Goal: Task Accomplishment & Management: Manage account settings

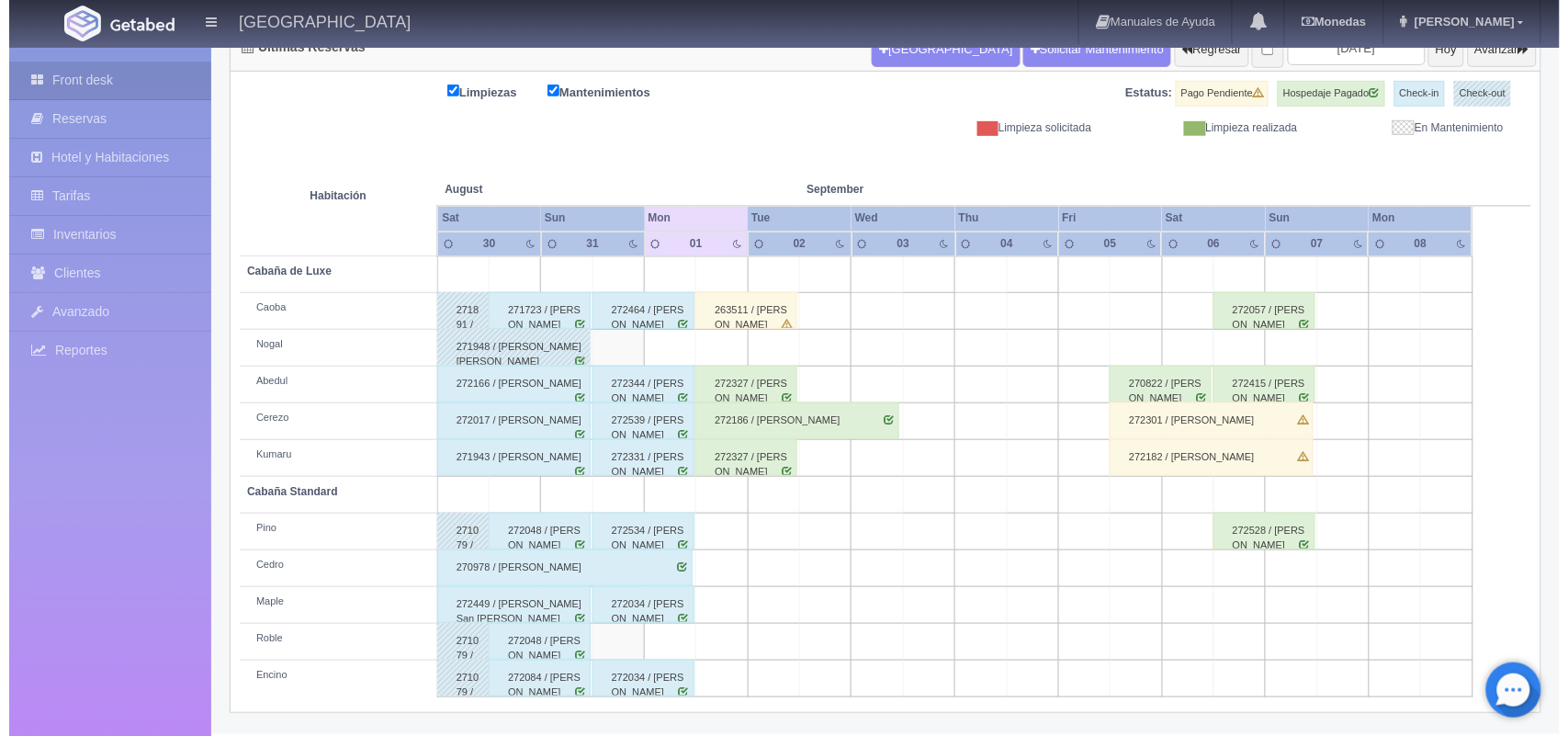
scroll to position [209, 0]
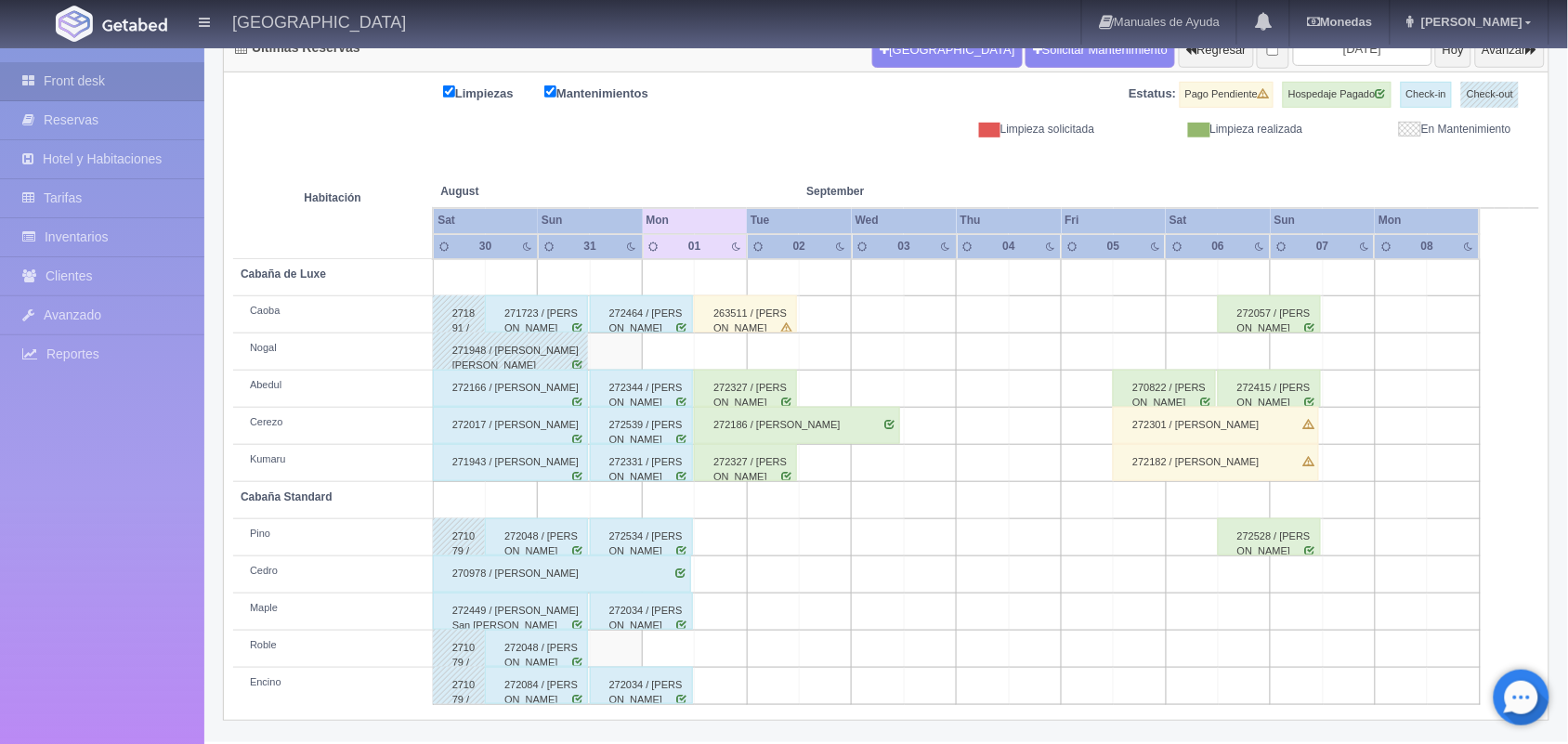
click at [1145, 351] on td at bounding box center [1138, 351] width 52 height 37
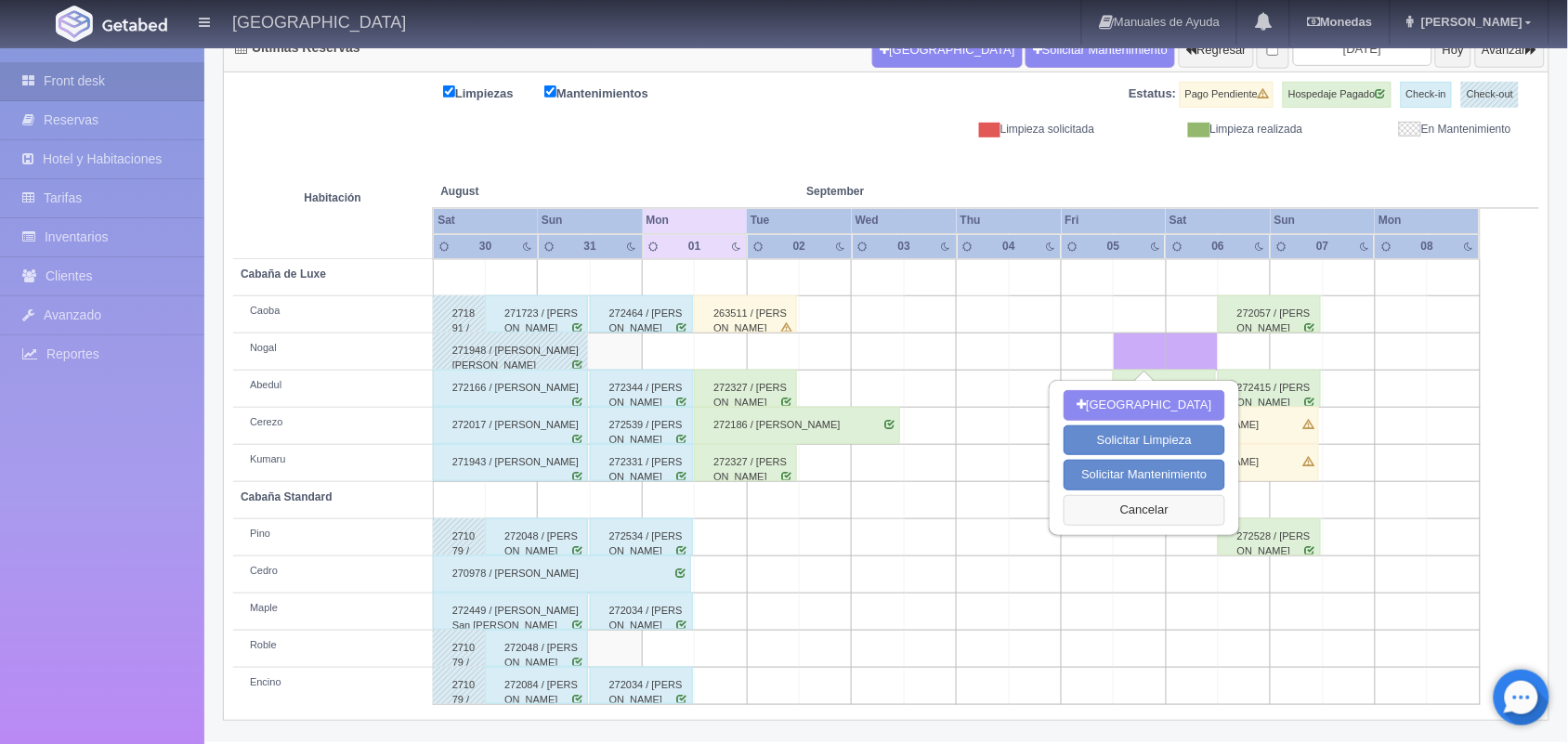
click at [1159, 506] on button "Cancelar" at bounding box center [1143, 510] width 161 height 30
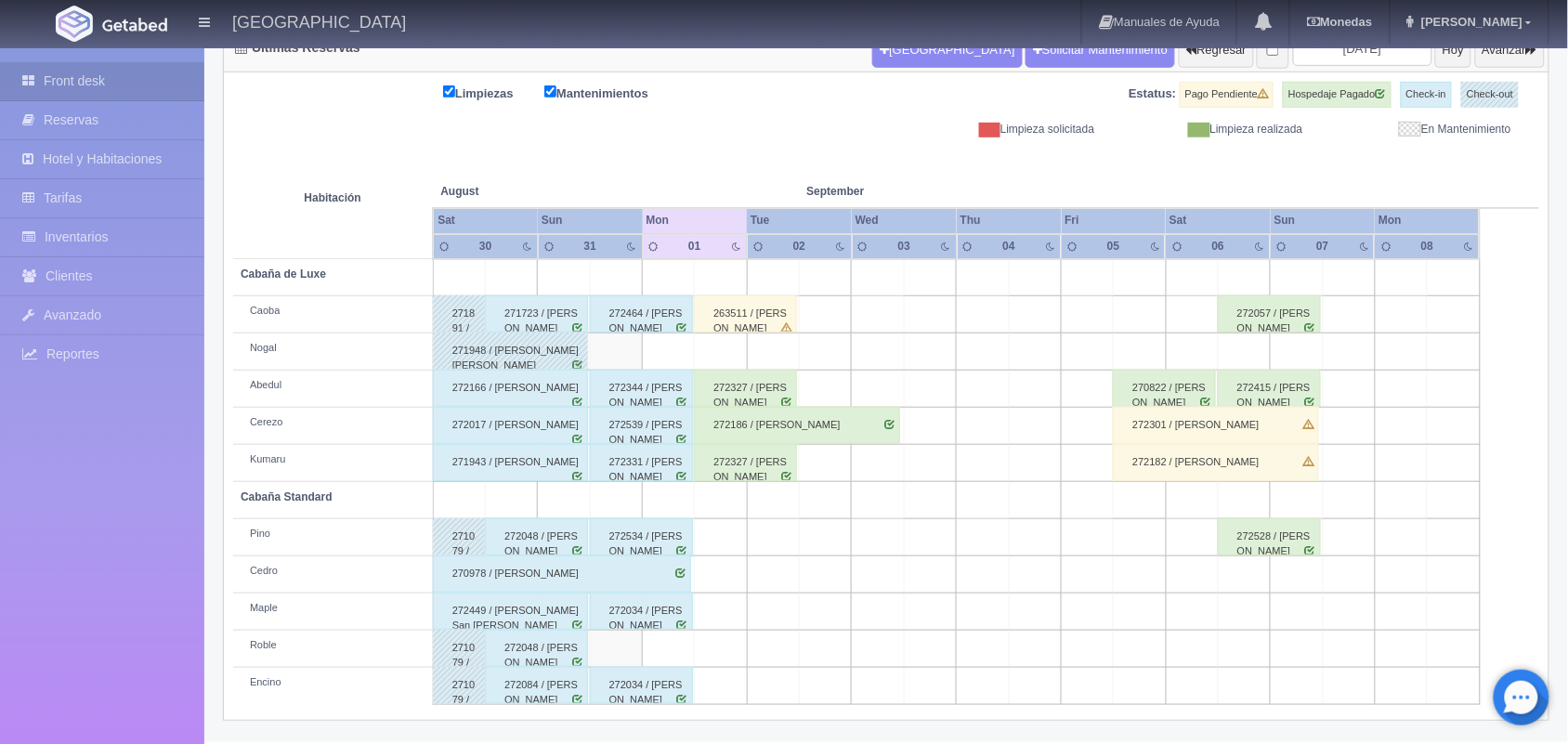
click at [1135, 305] on td at bounding box center [1138, 314] width 52 height 37
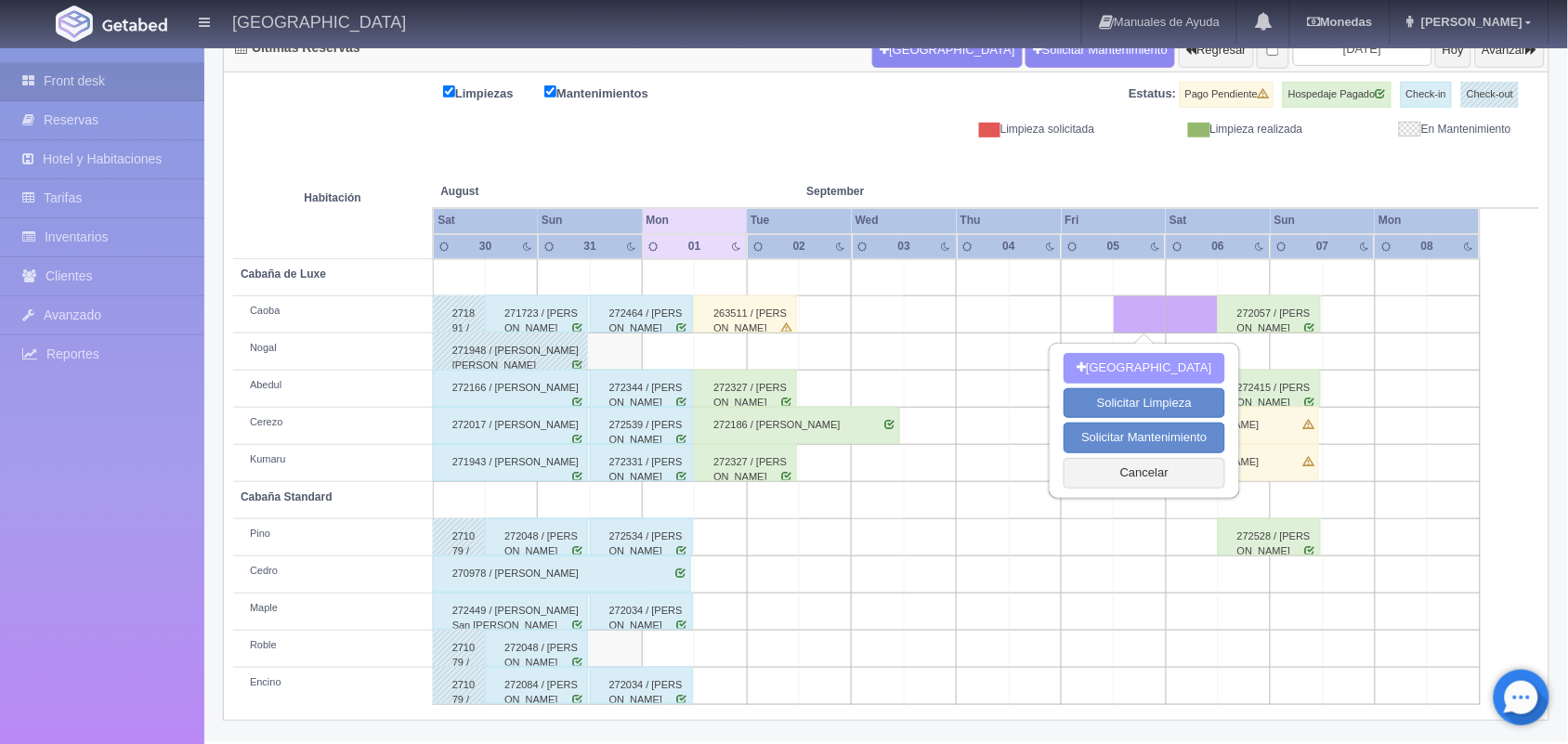
click at [1131, 355] on button "[GEOGRAPHIC_DATA]" at bounding box center [1143, 367] width 161 height 30
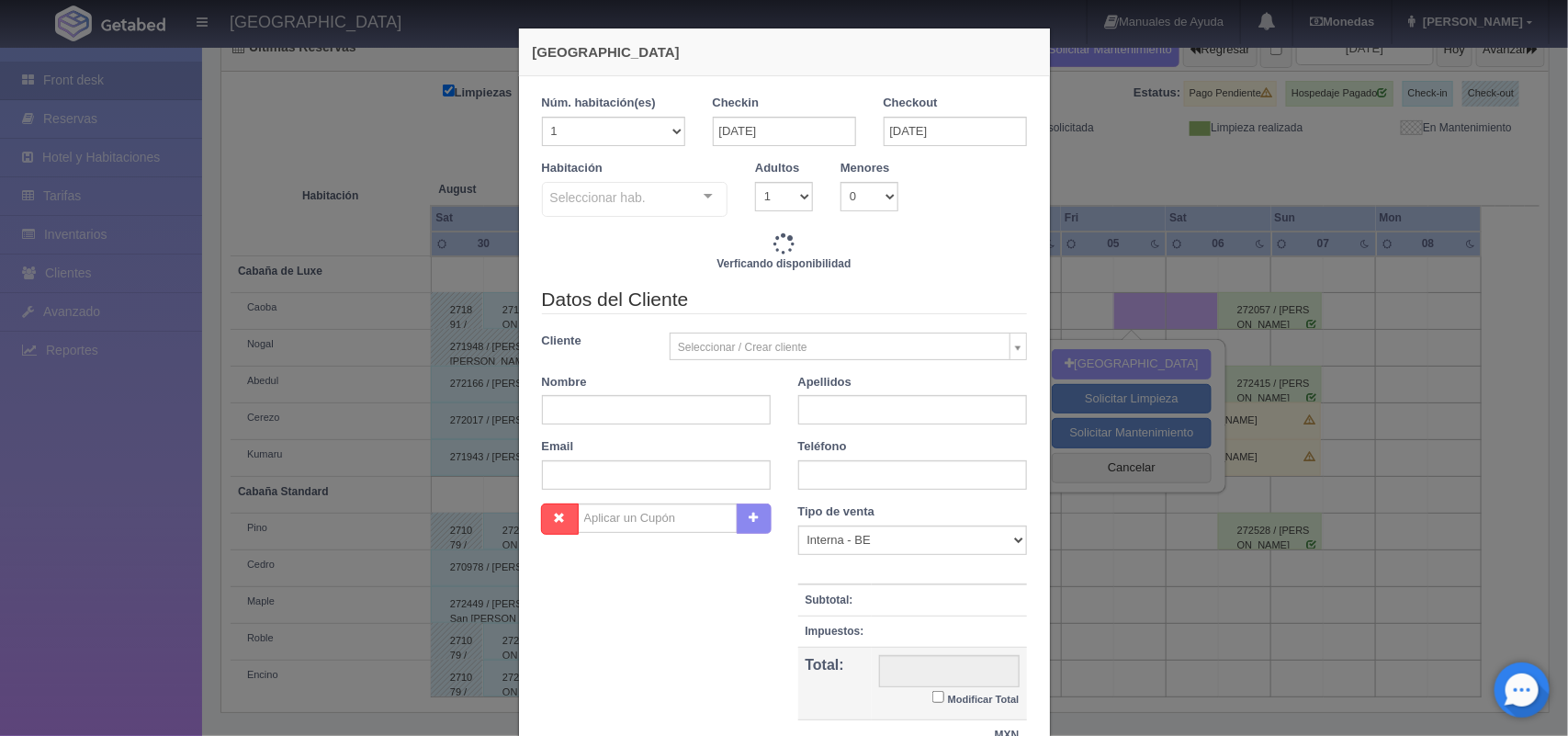
checkbox input "false"
type input "1800.00"
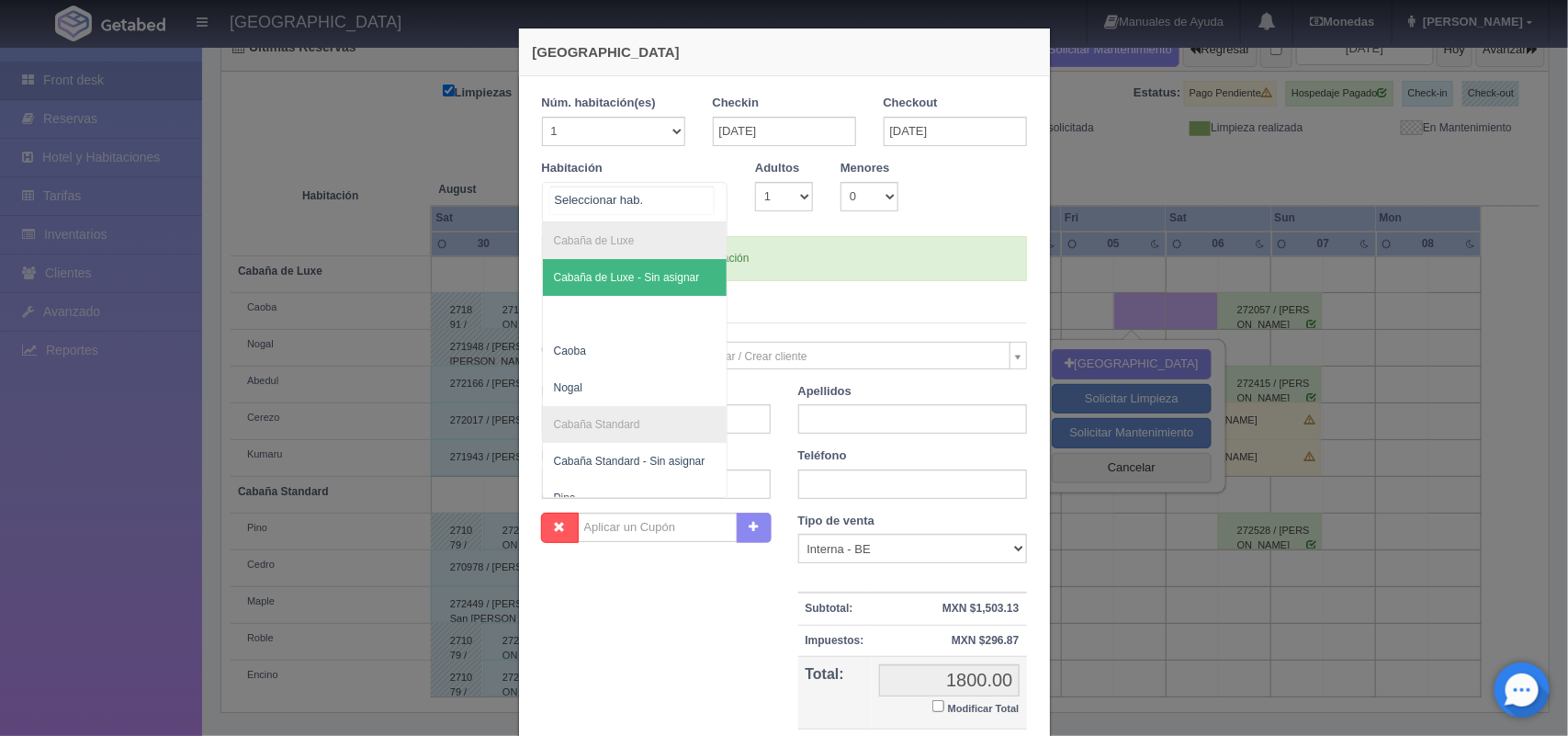
click at [696, 198] on div at bounding box center [708, 196] width 37 height 28
checkbox input "false"
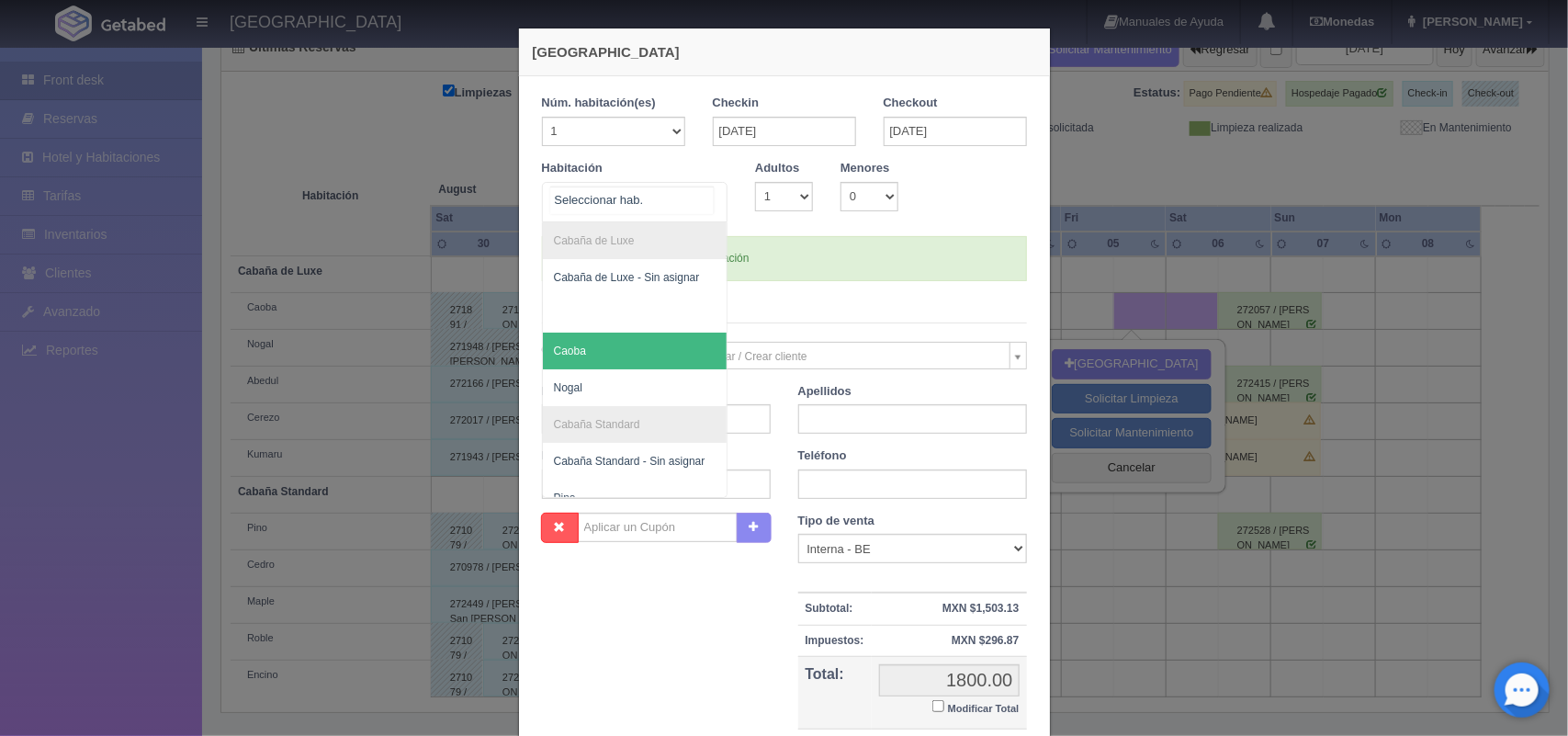
click at [650, 347] on span "Caoba" at bounding box center [634, 351] width 184 height 37
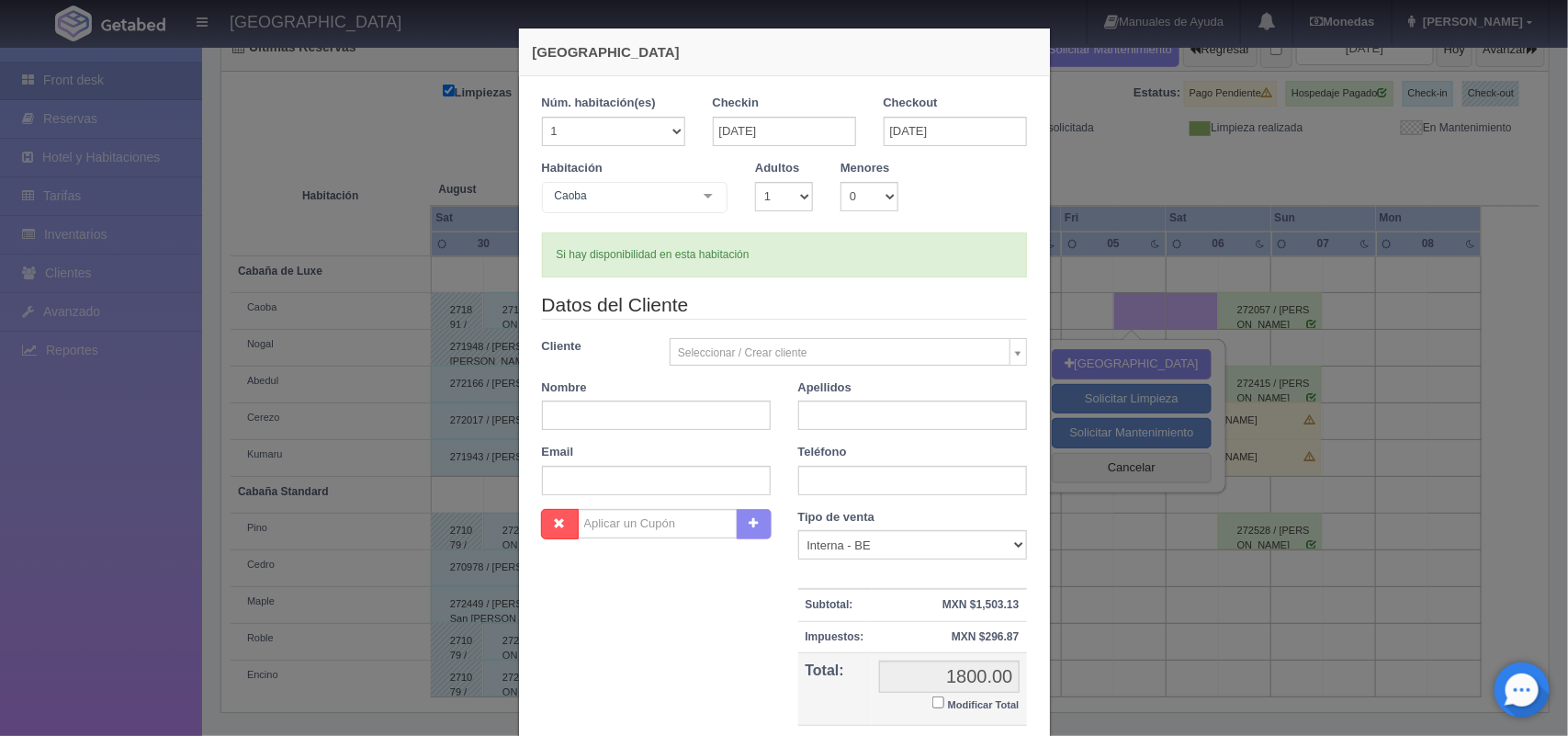
checkbox input "false"
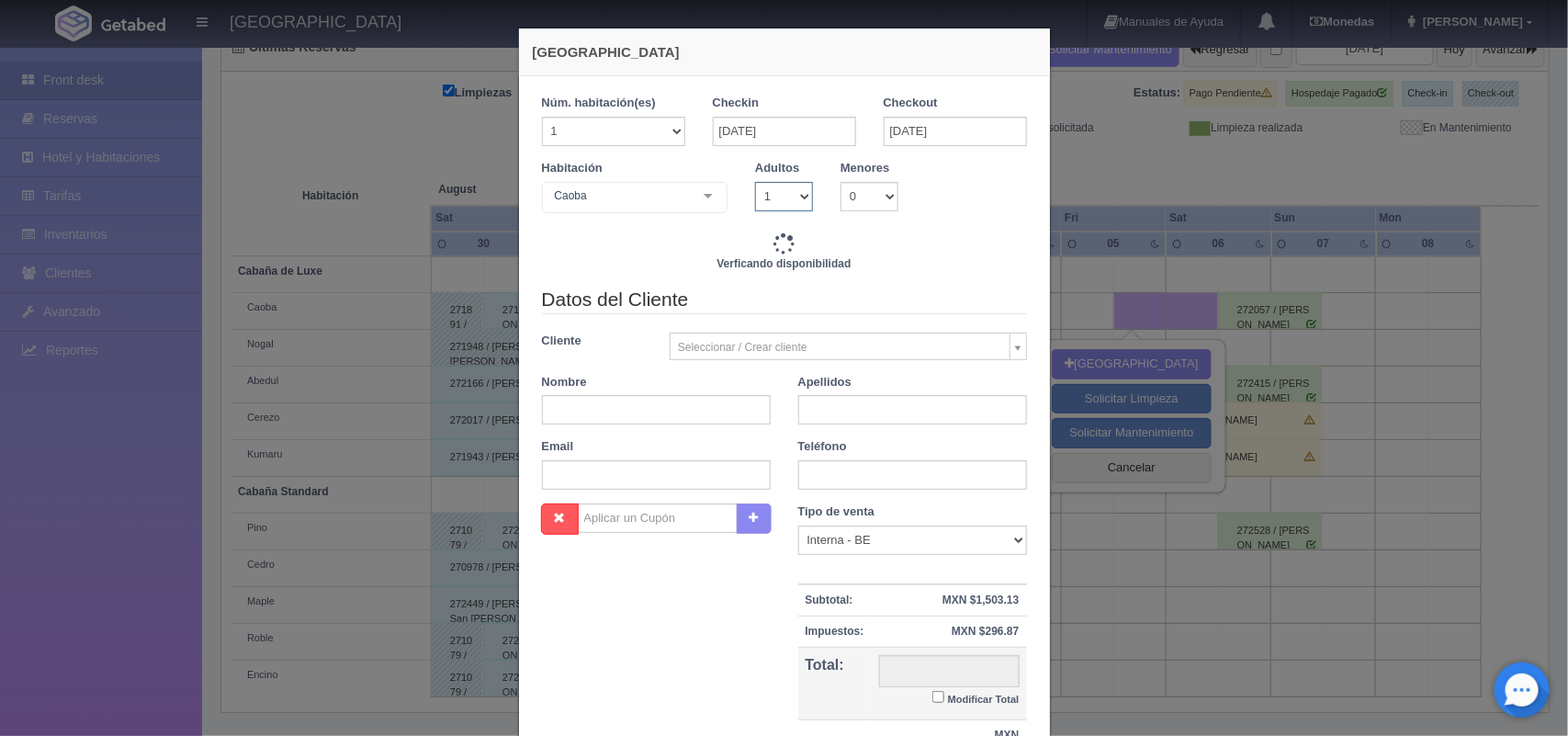
click at [788, 194] on select "1 2 3 4 5 6 7 8 9 10" at bounding box center [784, 196] width 58 height 29
select select "2"
click at [755, 182] on select "1 2 3 4 5 6 7 8 9 10" at bounding box center [784, 196] width 58 height 29
type input "1800.00"
checkbox input "false"
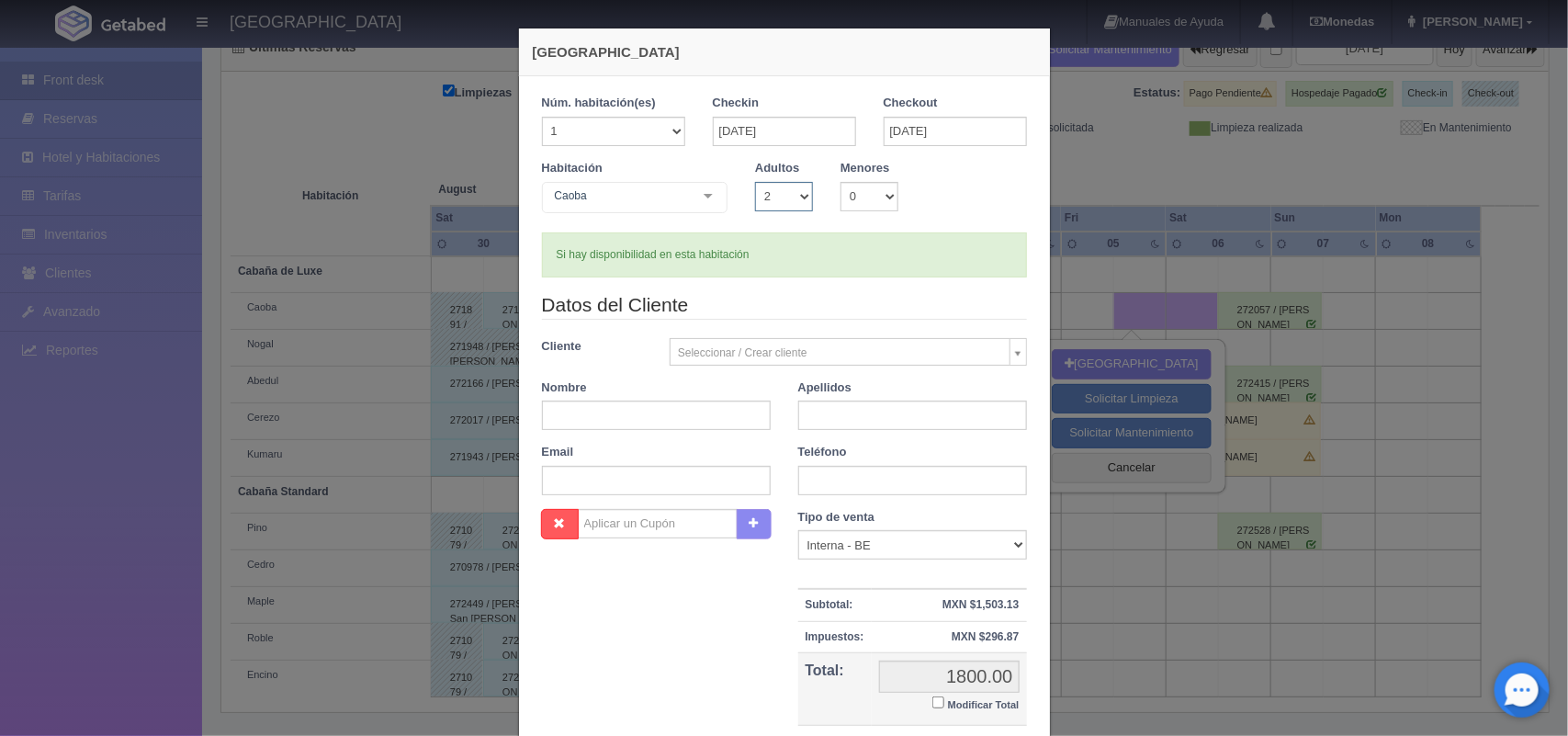
checkbox input "false"
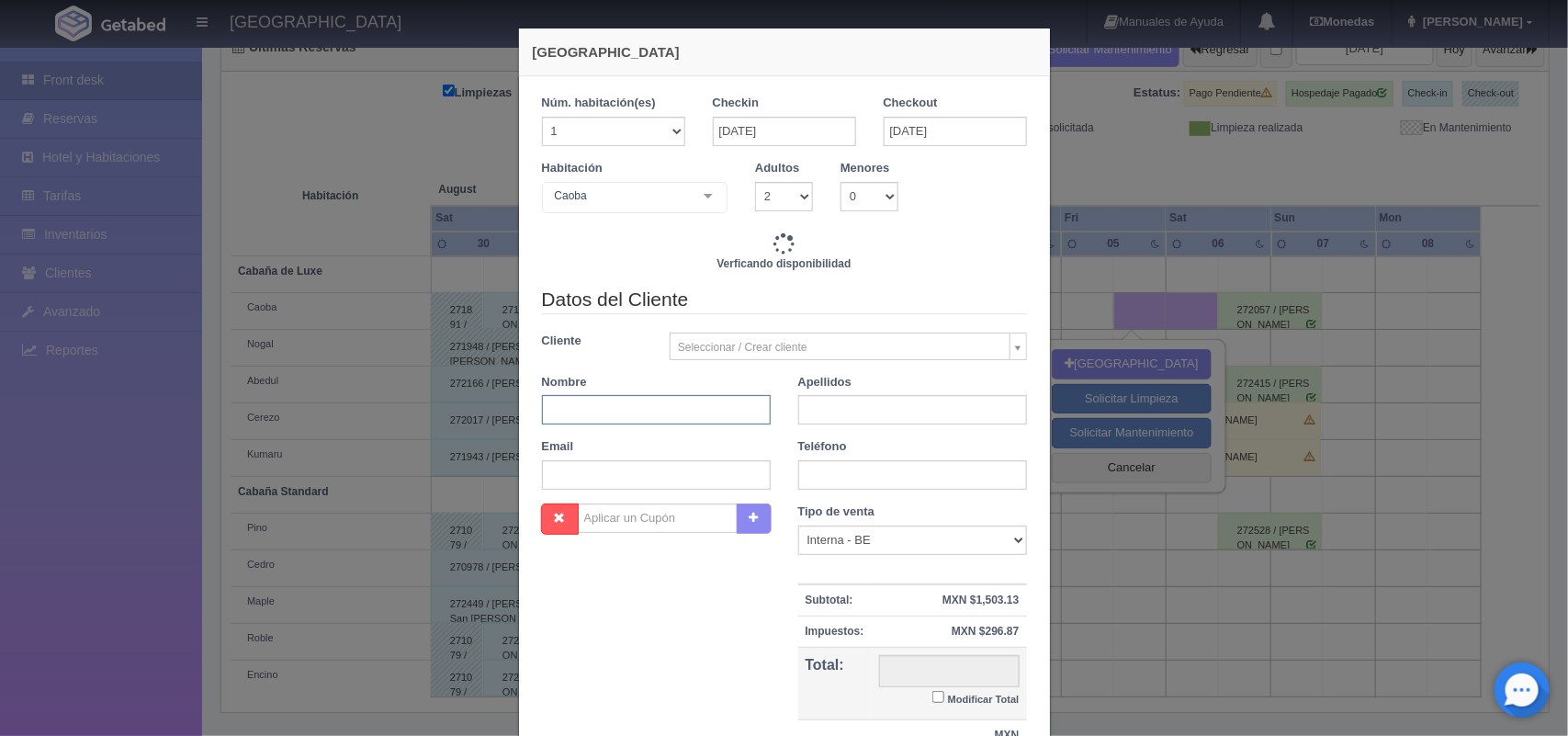
click at [668, 414] on input "text" at bounding box center [656, 410] width 229 height 29
type input "1800.00"
checkbox input "false"
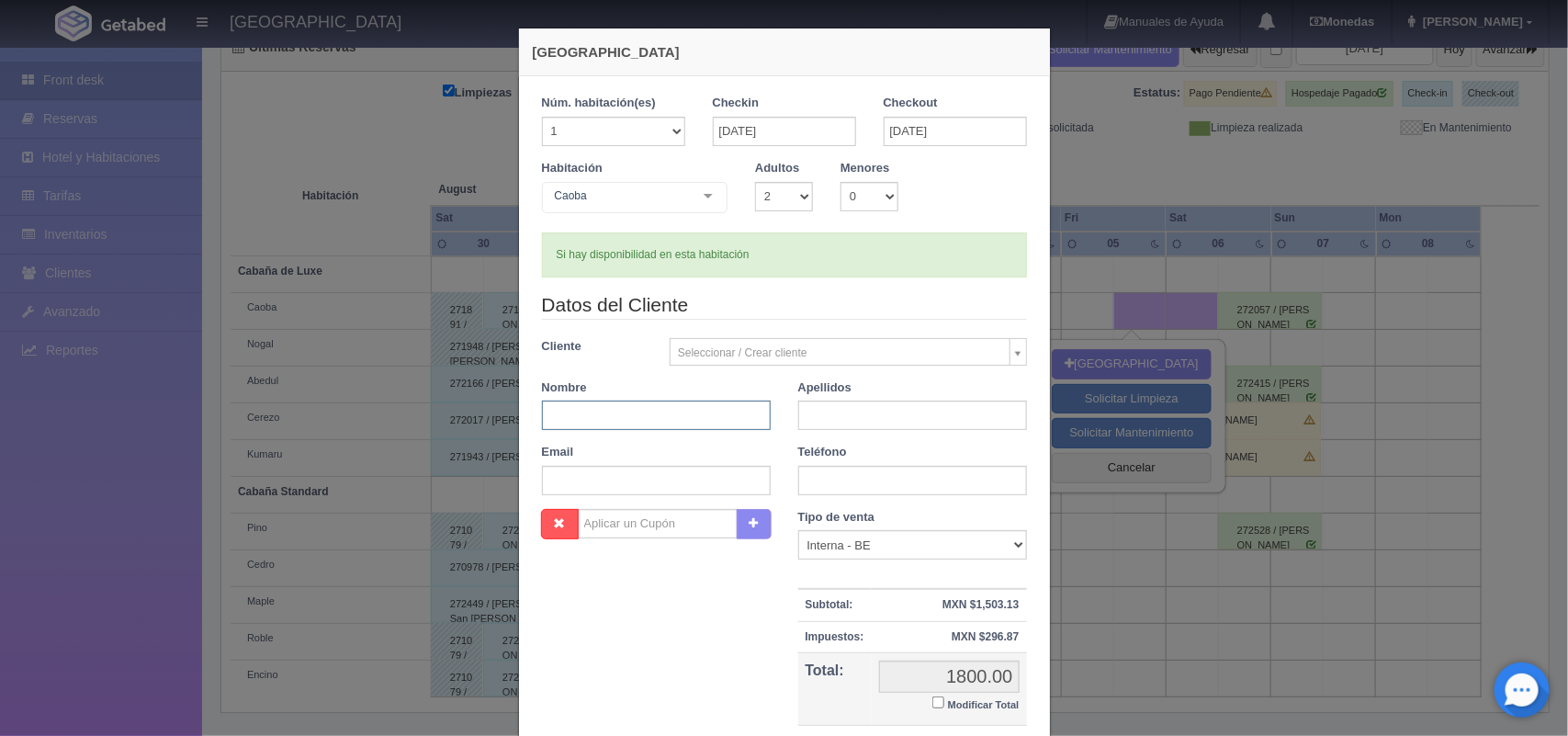
paste input "Perla Carolina"
type input "Perla Carolina"
click at [840, 407] on input "text" at bounding box center [912, 415] width 229 height 29
paste input "Vázquez Ramón"
type input "Vázquez Ramón"
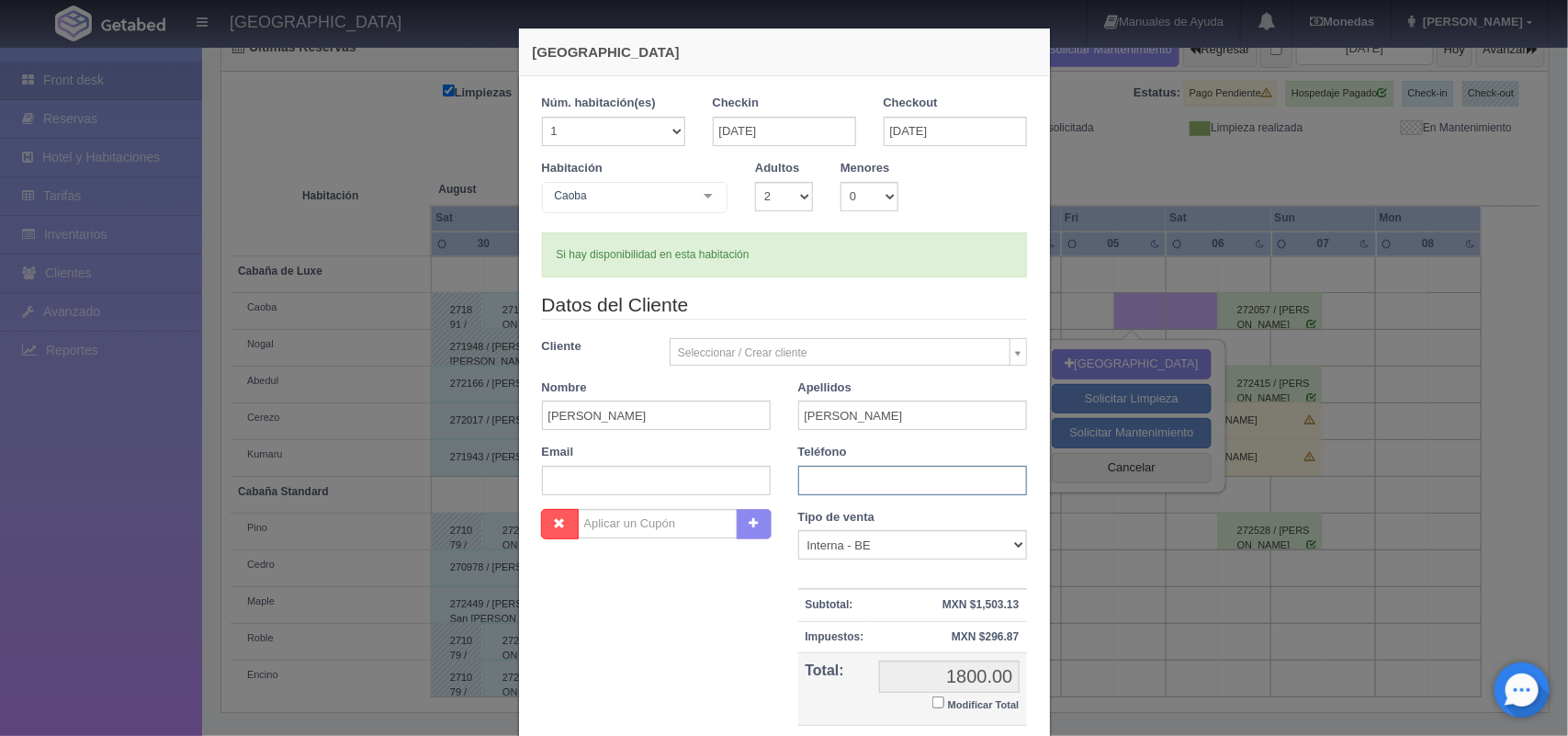
click at [900, 488] on input "text" at bounding box center [912, 480] width 229 height 29
paste input "55 2503 2147"
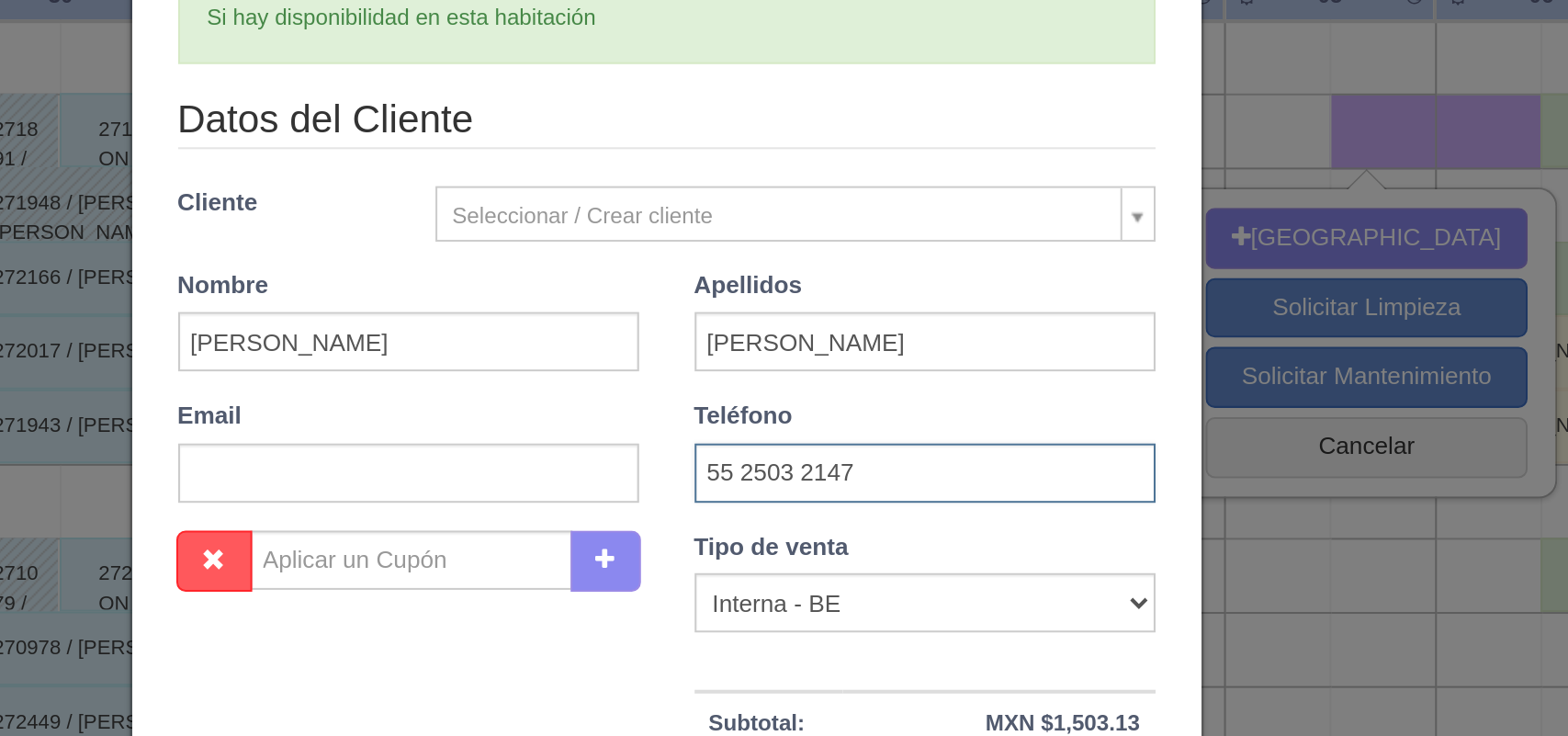
click at [814, 481] on input "55 2503 2147" at bounding box center [912, 480] width 229 height 29
click at [840, 483] on input "552503 2147" at bounding box center [912, 480] width 229 height 29
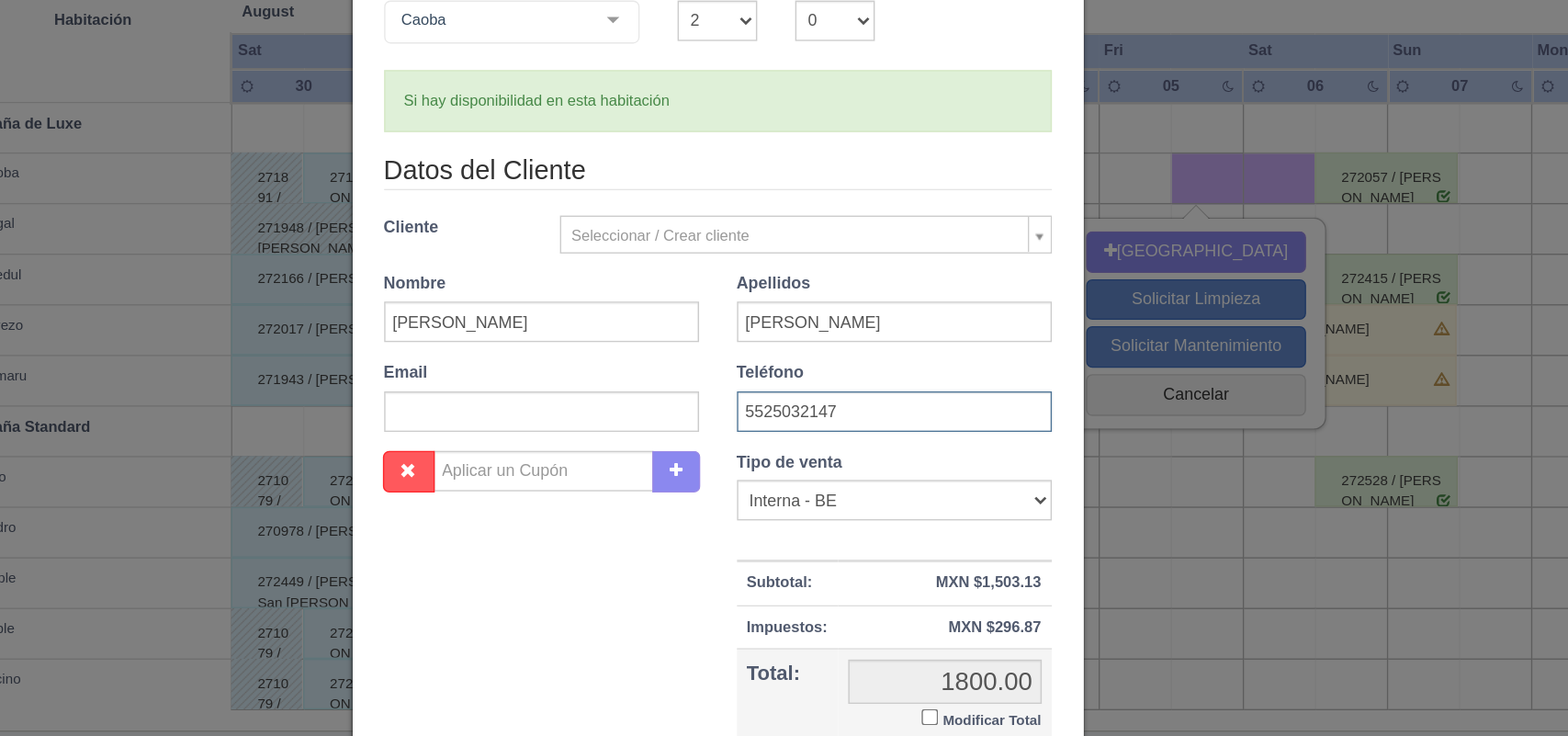
type input "5525032147"
click at [634, 471] on input "text" at bounding box center [656, 480] width 229 height 29
paste input "vazquezramonp@gmail.com"
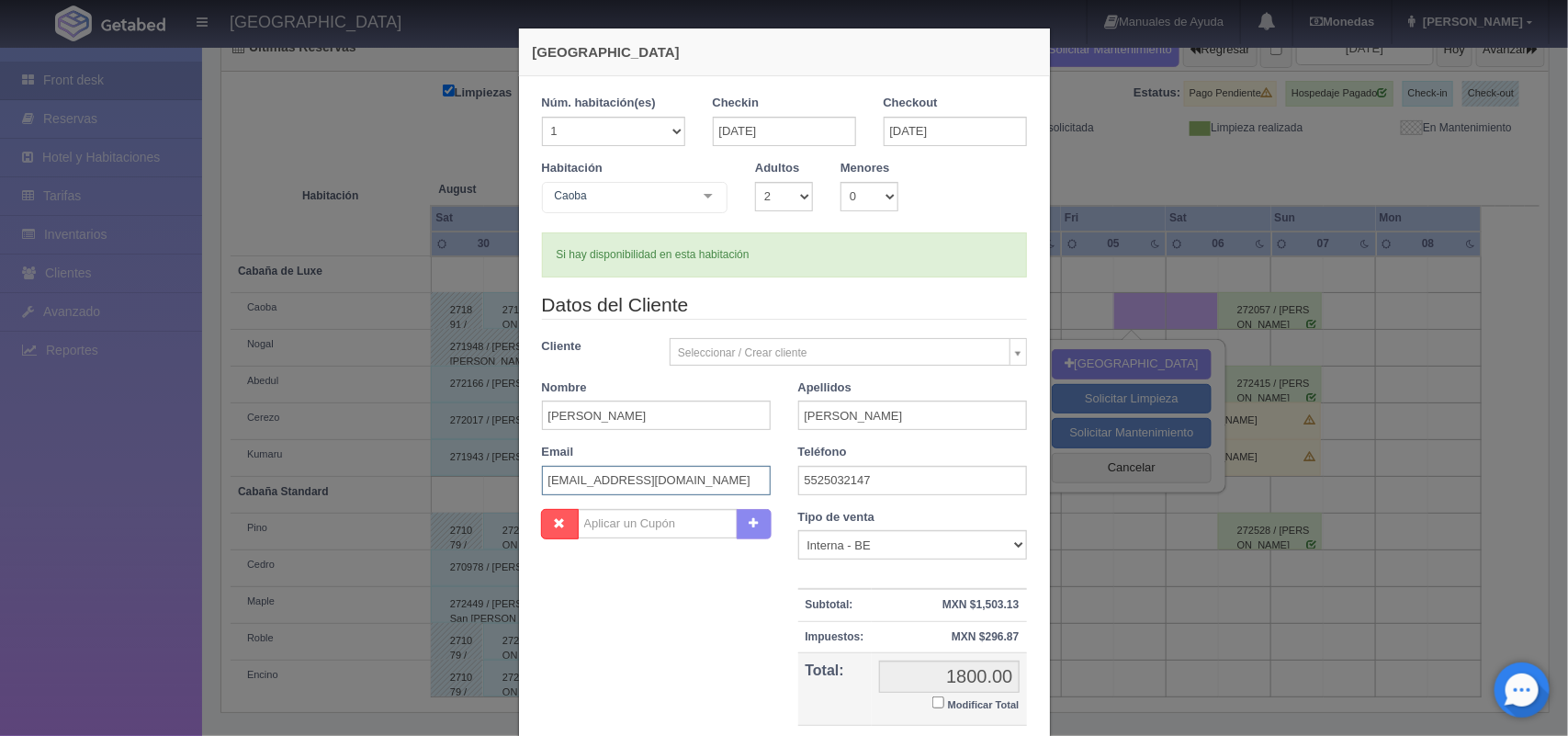
scroll to position [168, 0]
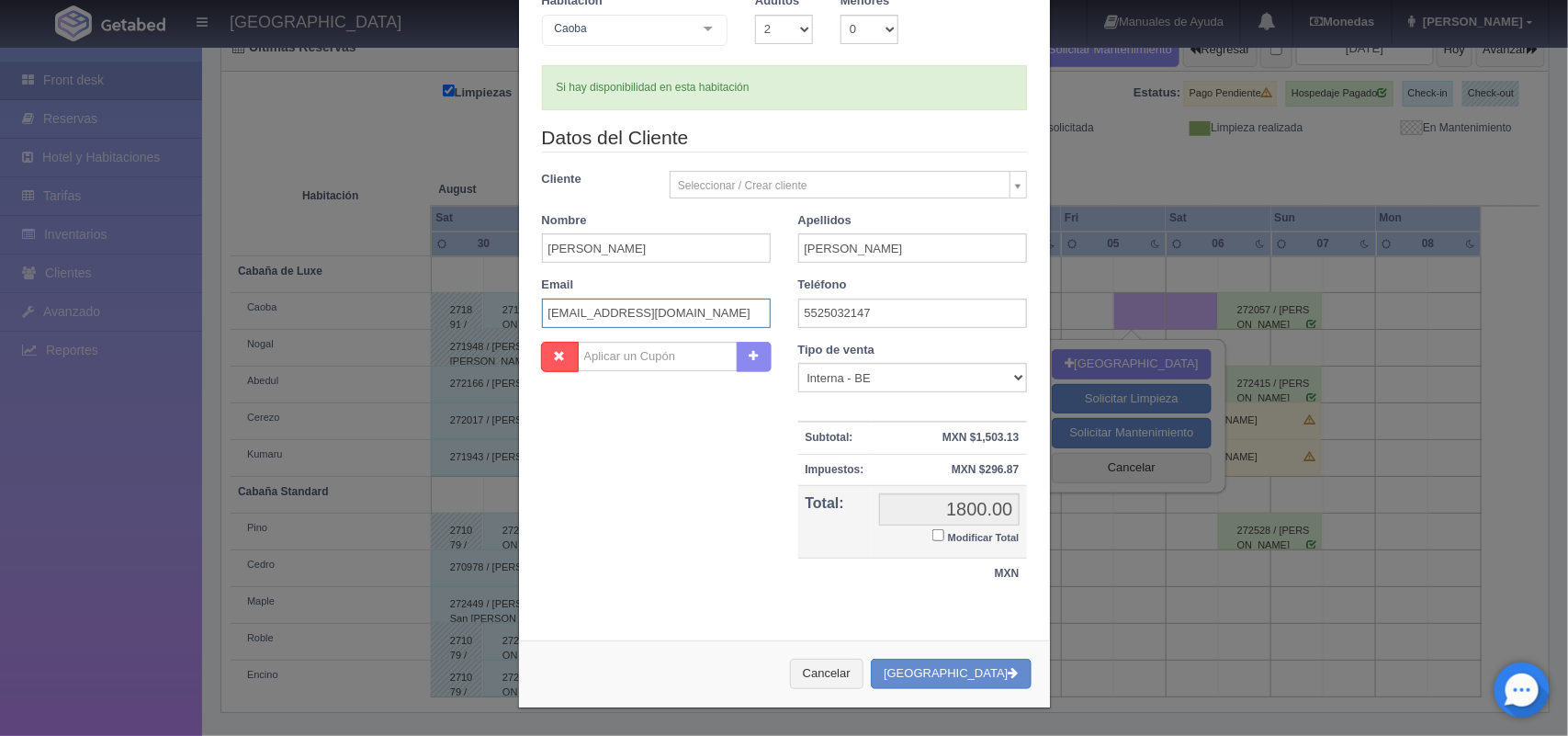
type input "vazquezramonp@gmail.com"
click at [932, 536] on input "Modificar Total" at bounding box center [938, 535] width 12 height 12
checkbox input "true"
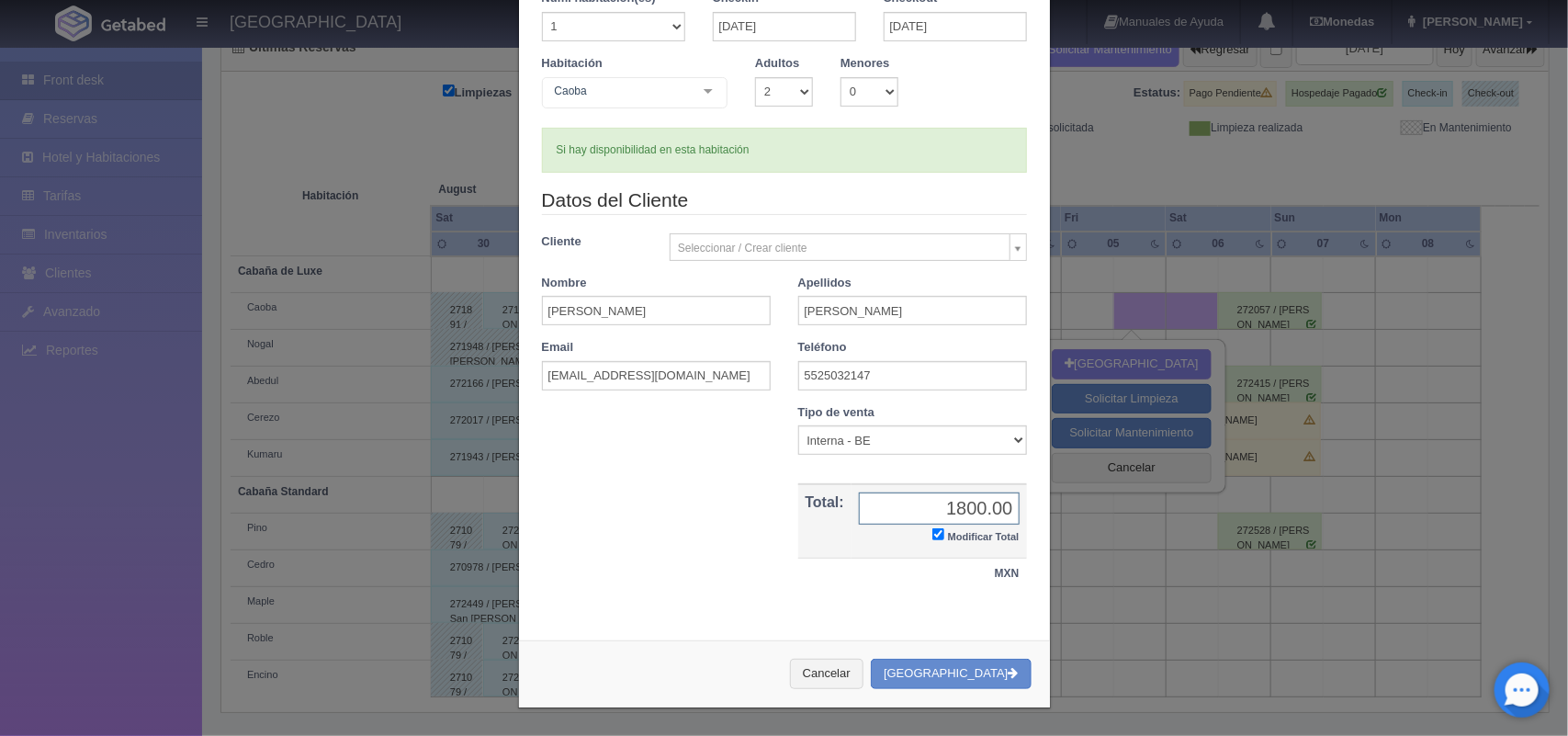
scroll to position [105, 0]
type input "1700.00"
click at [965, 683] on button "[GEOGRAPHIC_DATA]" at bounding box center [951, 674] width 160 height 30
click at [1016, 155] on div "Si hay disponibilidad en esta habitación" at bounding box center [784, 151] width 485 height 45
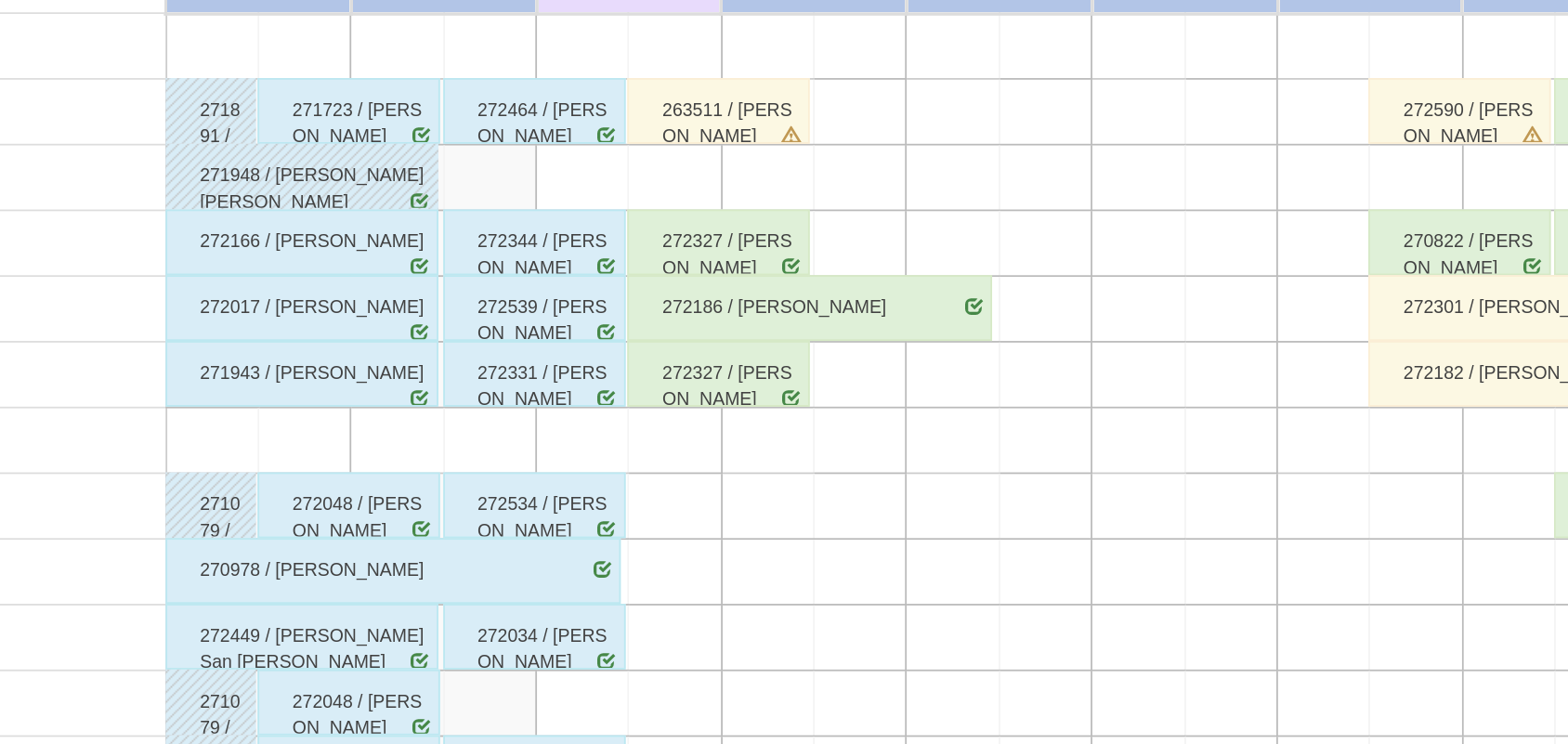
scroll to position [135, 0]
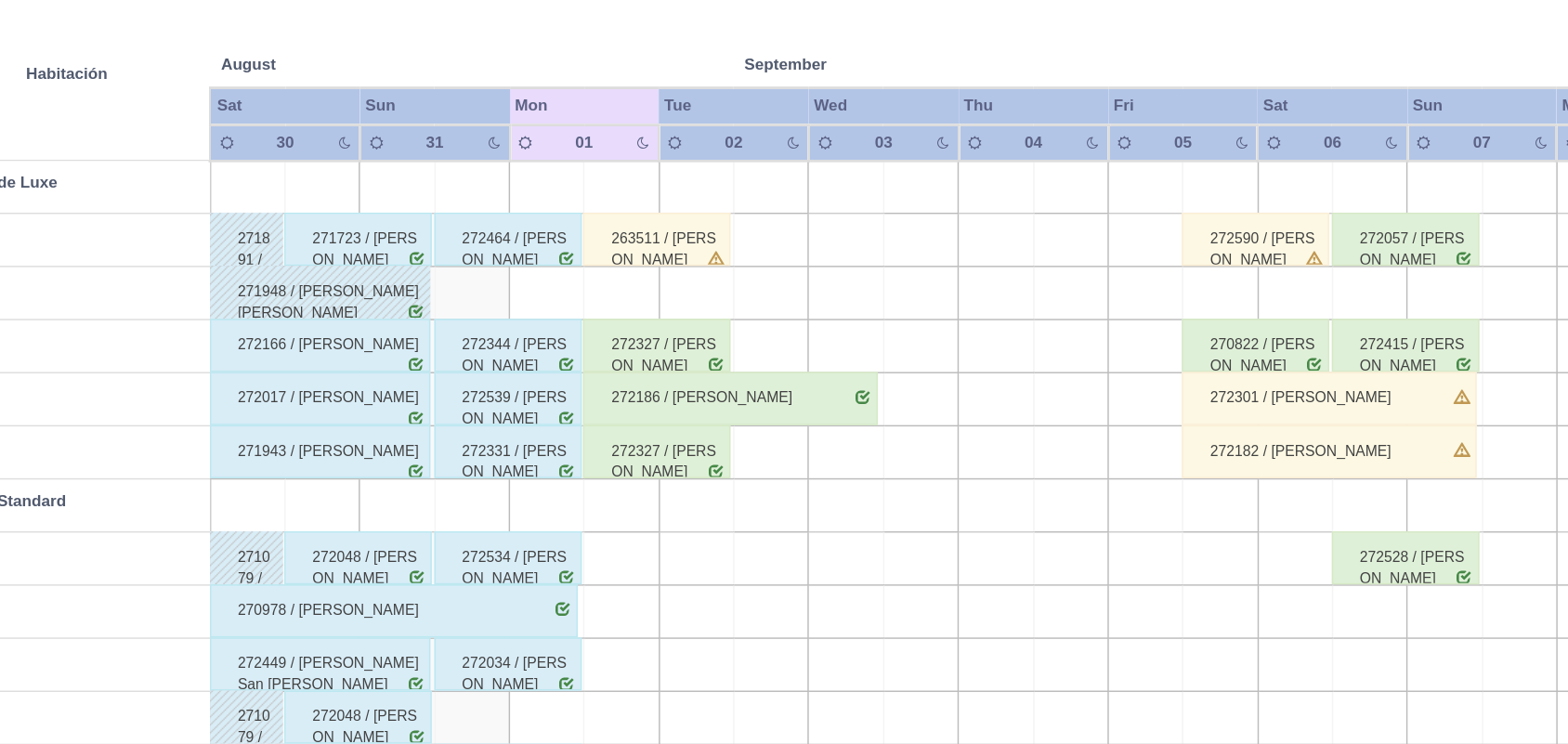
click at [552, 456] on div "272166 / [PERSON_NAME]" at bounding box center [510, 465] width 155 height 37
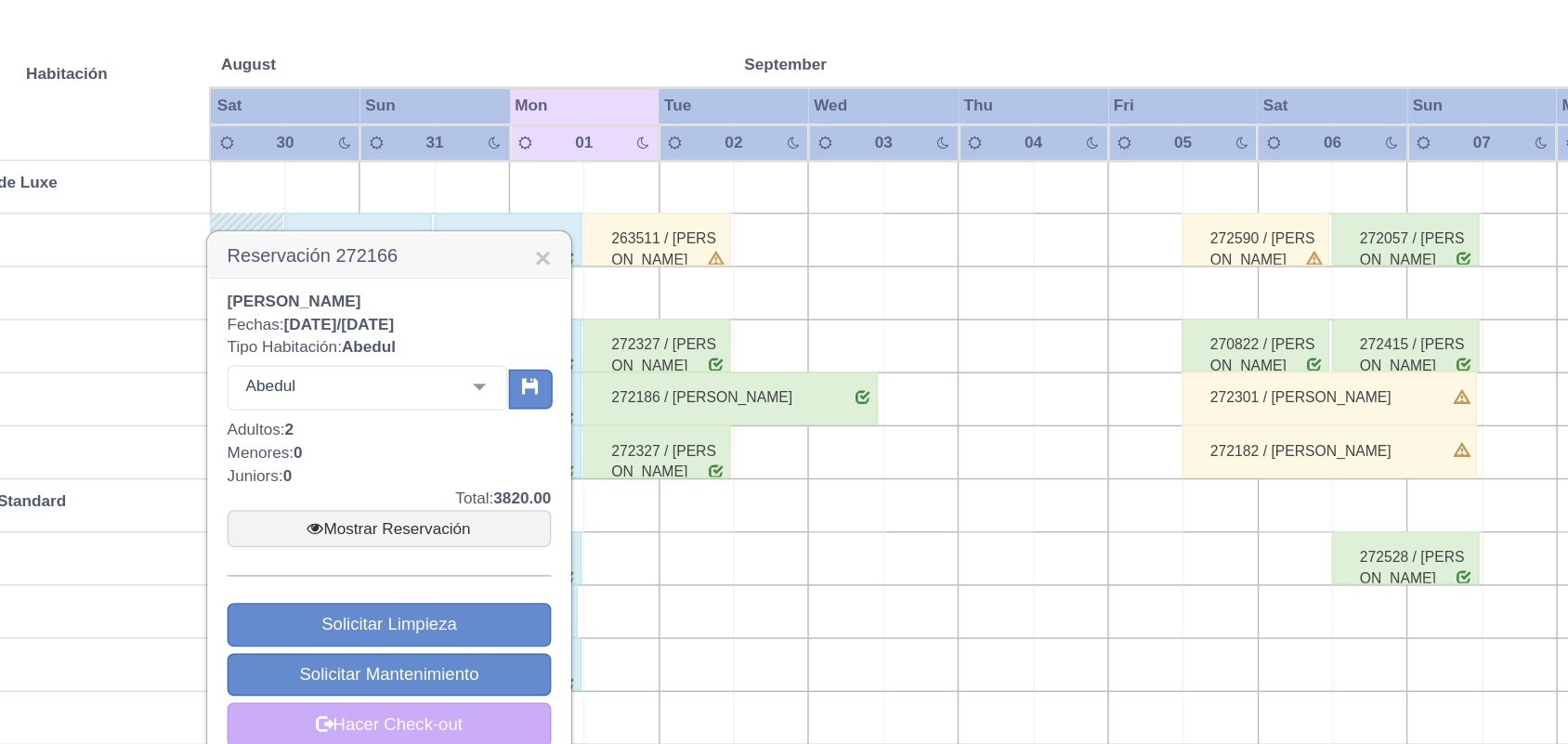
scroll to position [211, 0]
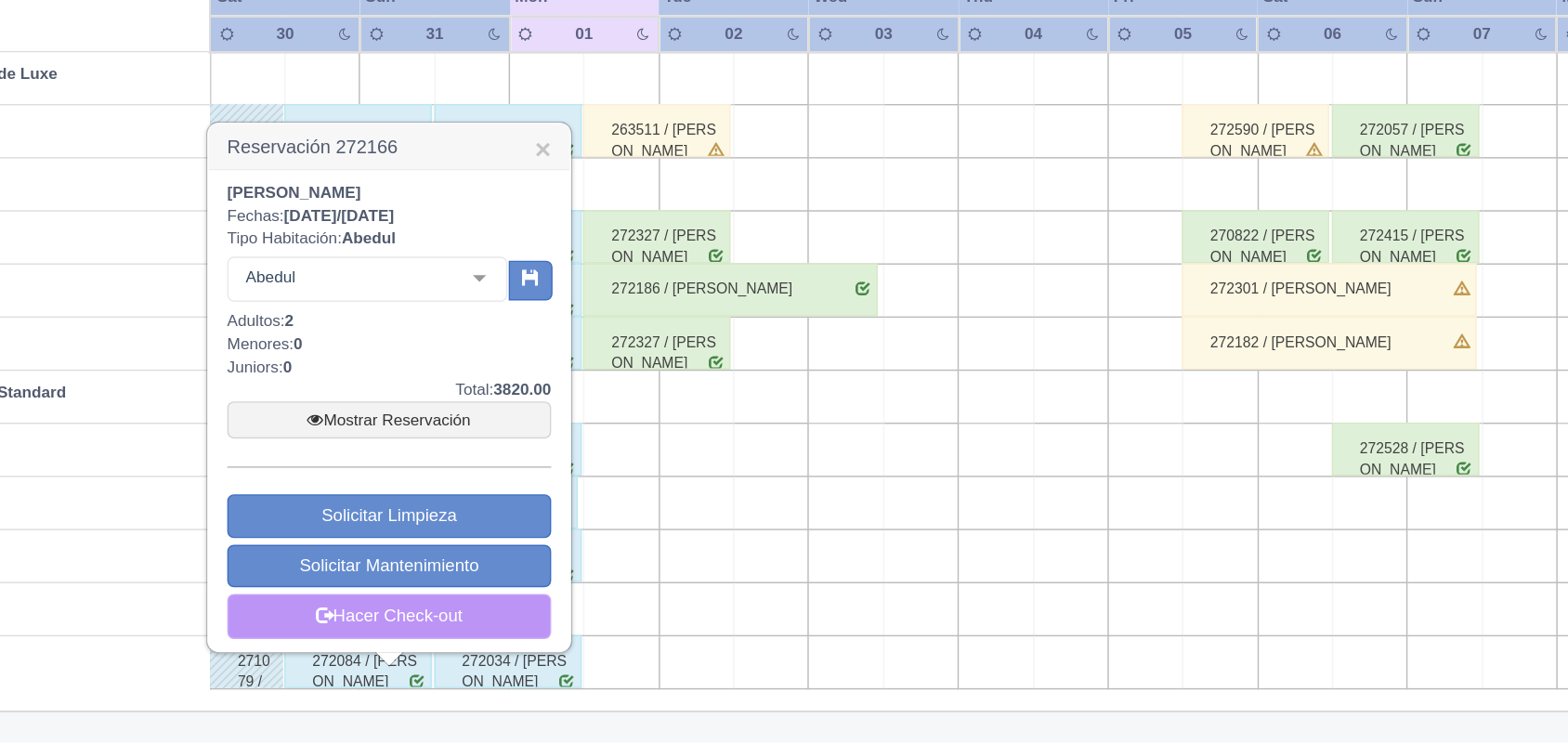
click at [595, 661] on link "Hacer Check-out" at bounding box center [558, 653] width 227 height 31
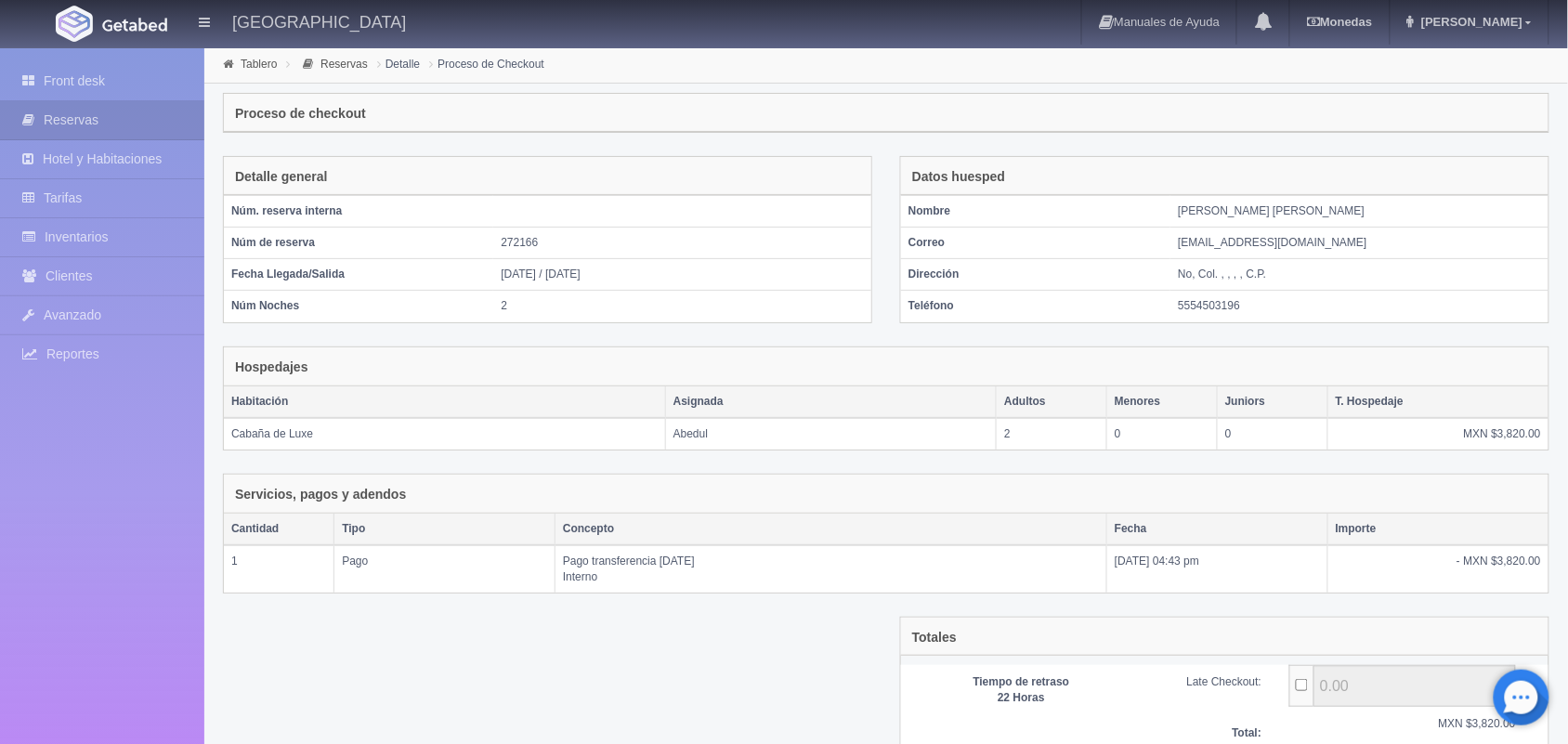
scroll to position [154, 0]
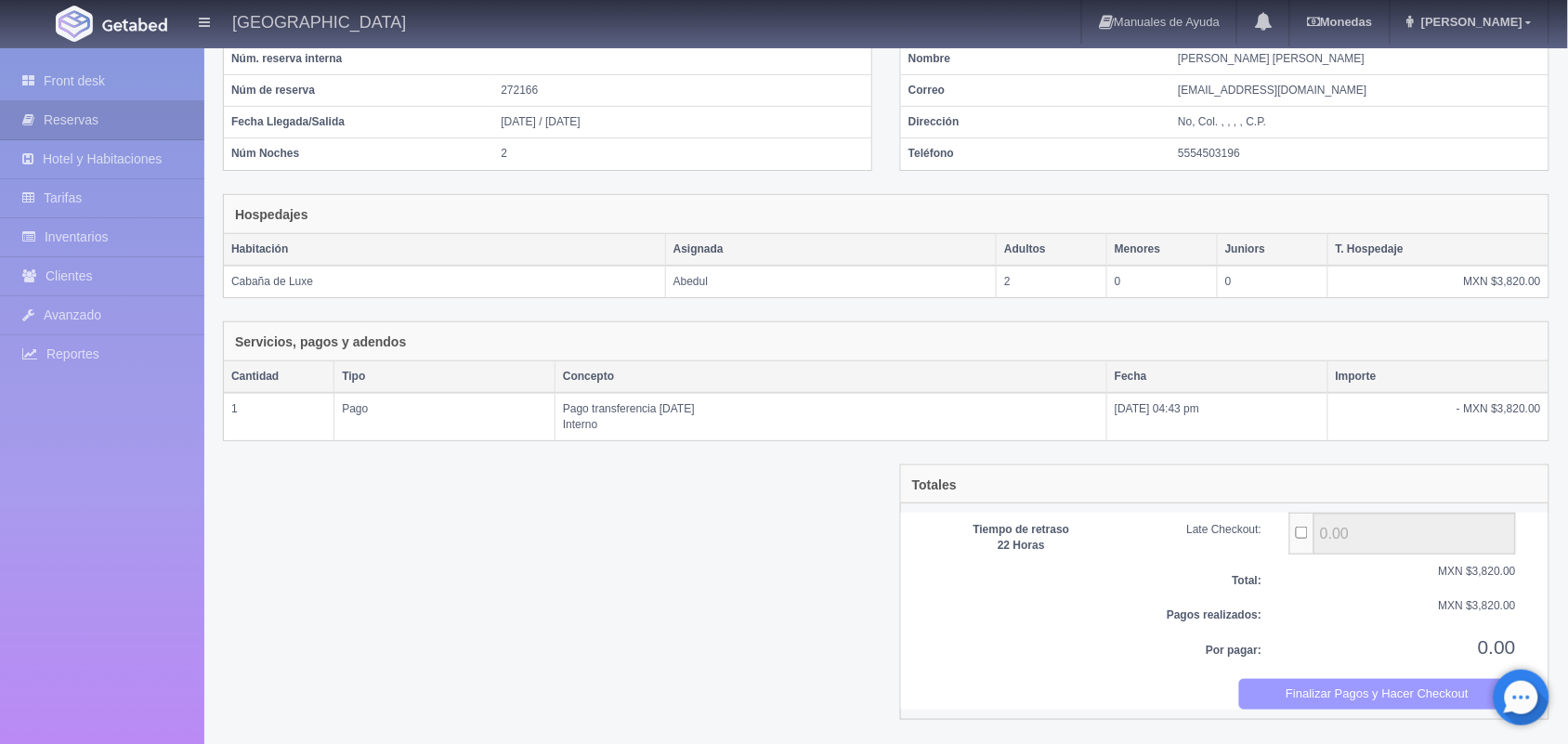
click at [1306, 710] on button "Finalizar Pagos y Hacer Checkout" at bounding box center [1378, 693] width 277 height 30
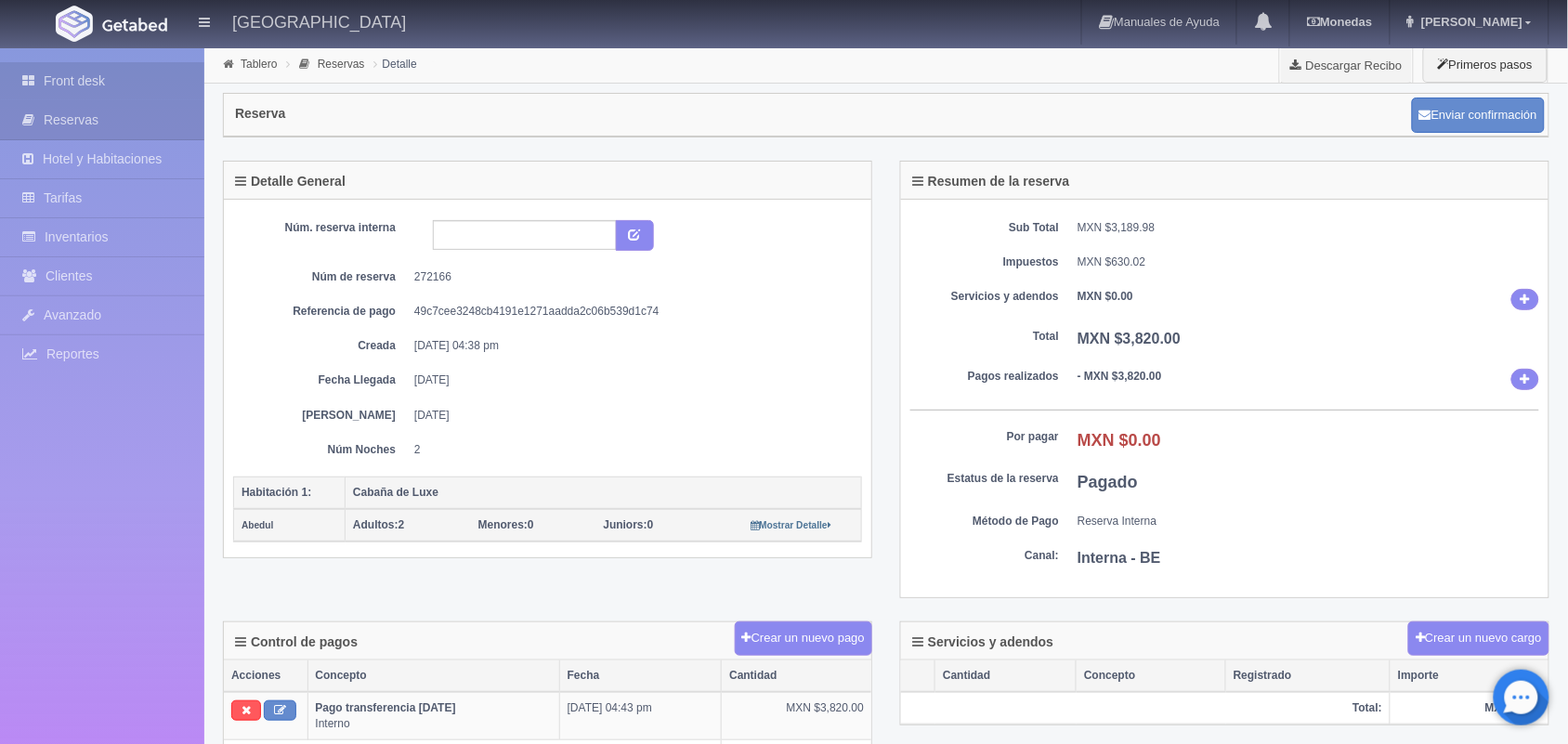
click at [133, 76] on link "Front desk" at bounding box center [102, 81] width 204 height 38
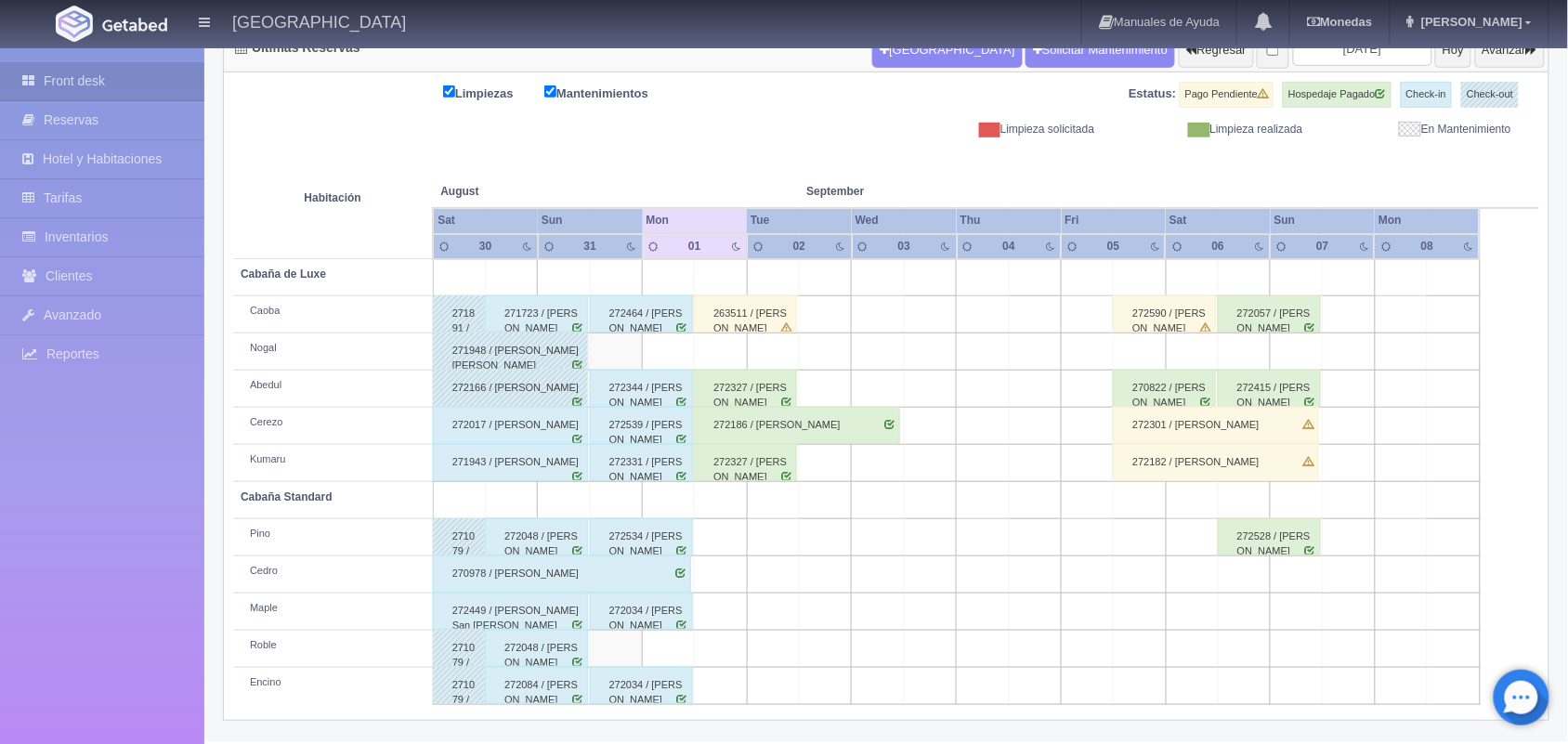
scroll to position [211, 0]
click at [553, 446] on div "271943 / [PERSON_NAME]" at bounding box center [511, 463] width 156 height 37
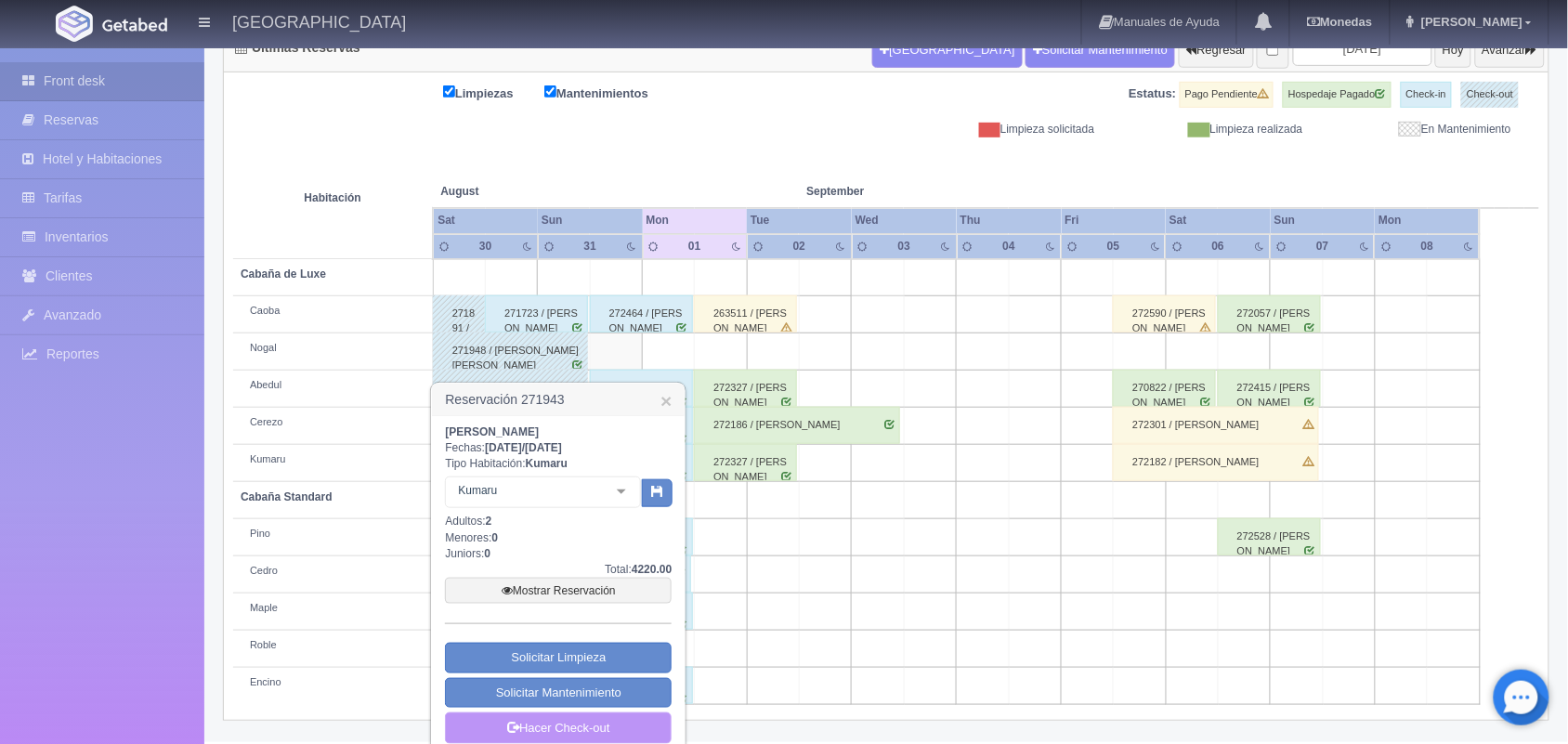
click at [579, 722] on link "Hacer Check-out" at bounding box center [558, 728] width 227 height 31
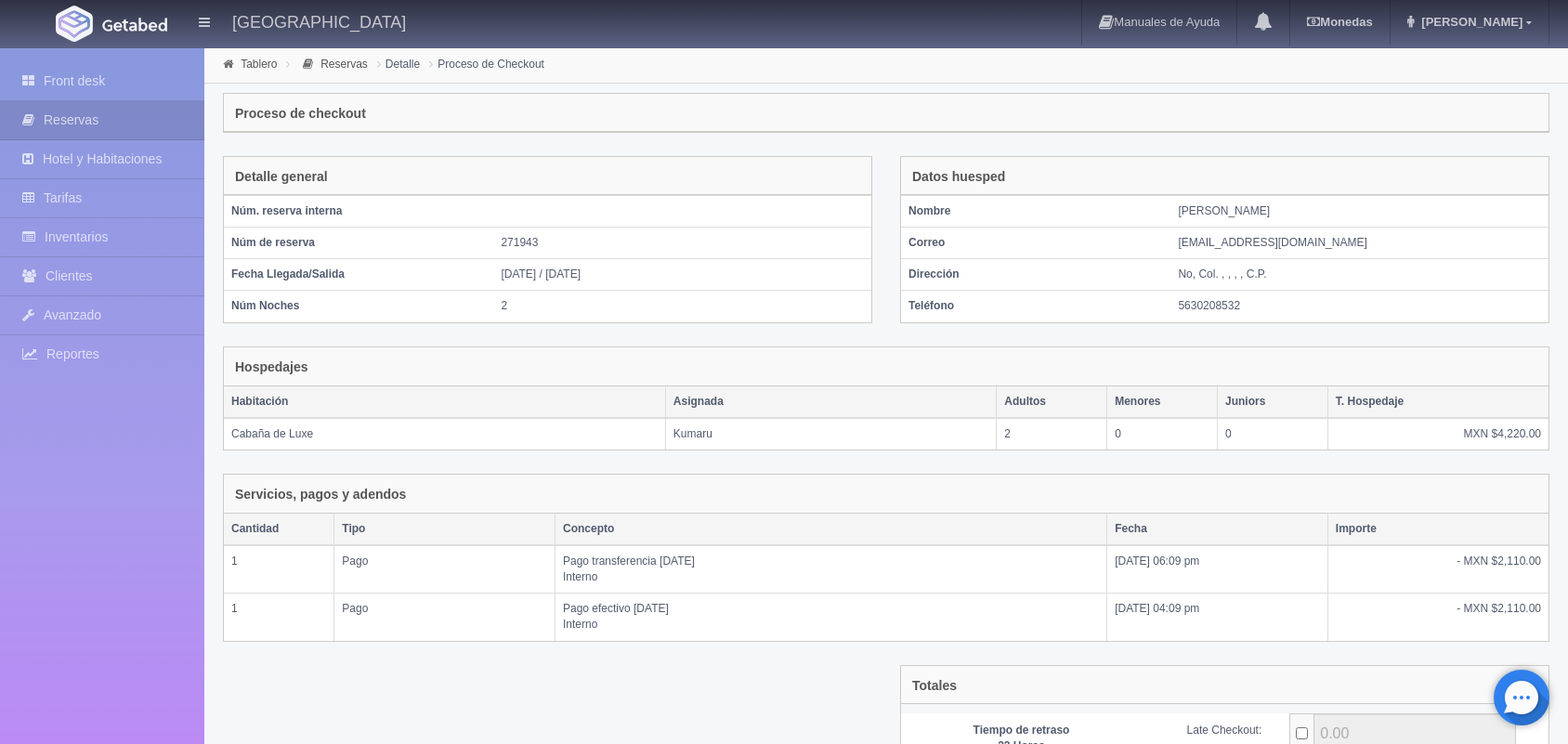
scroll to position [202, 0]
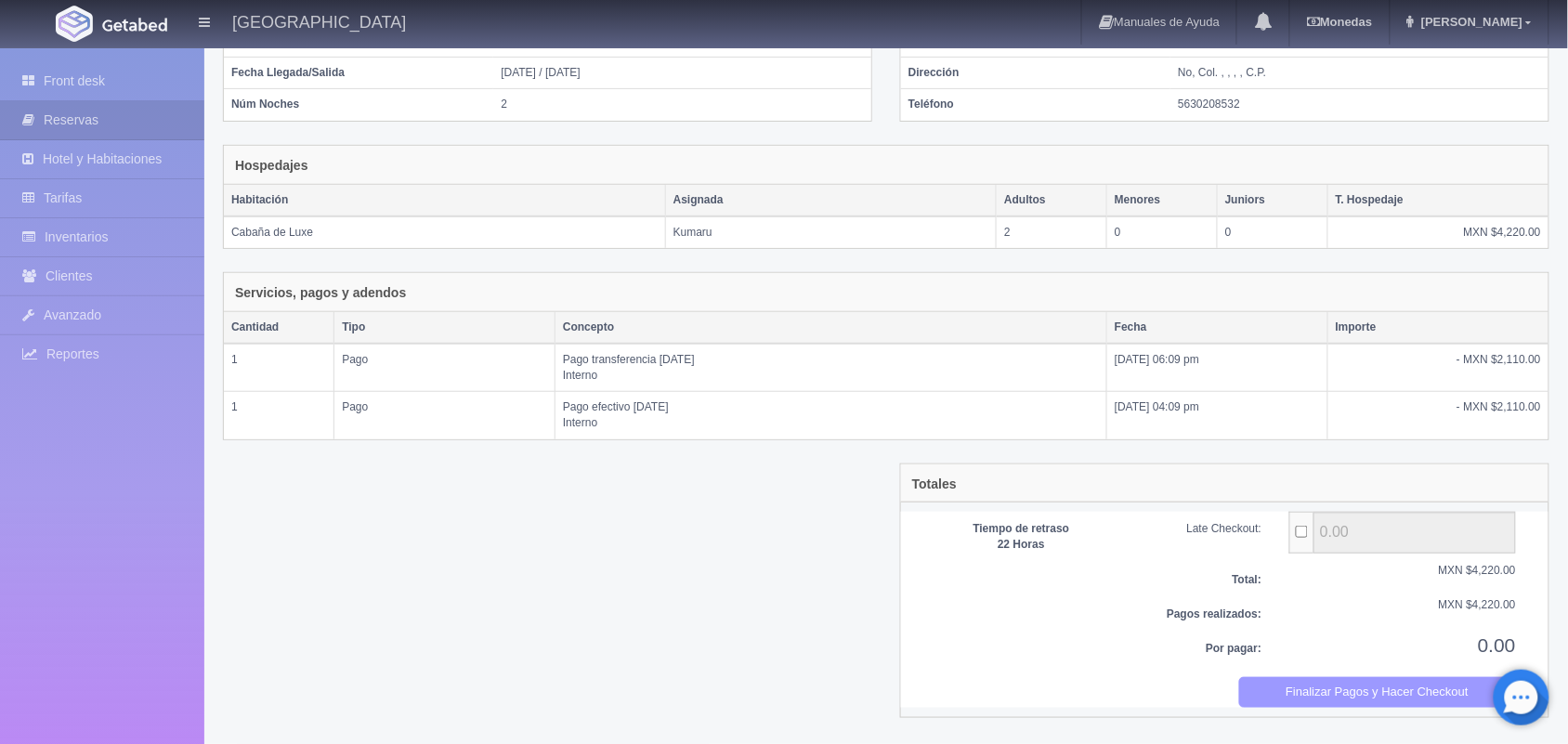
click at [1334, 702] on button "Finalizar Pagos y Hacer Checkout" at bounding box center [1378, 691] width 277 height 30
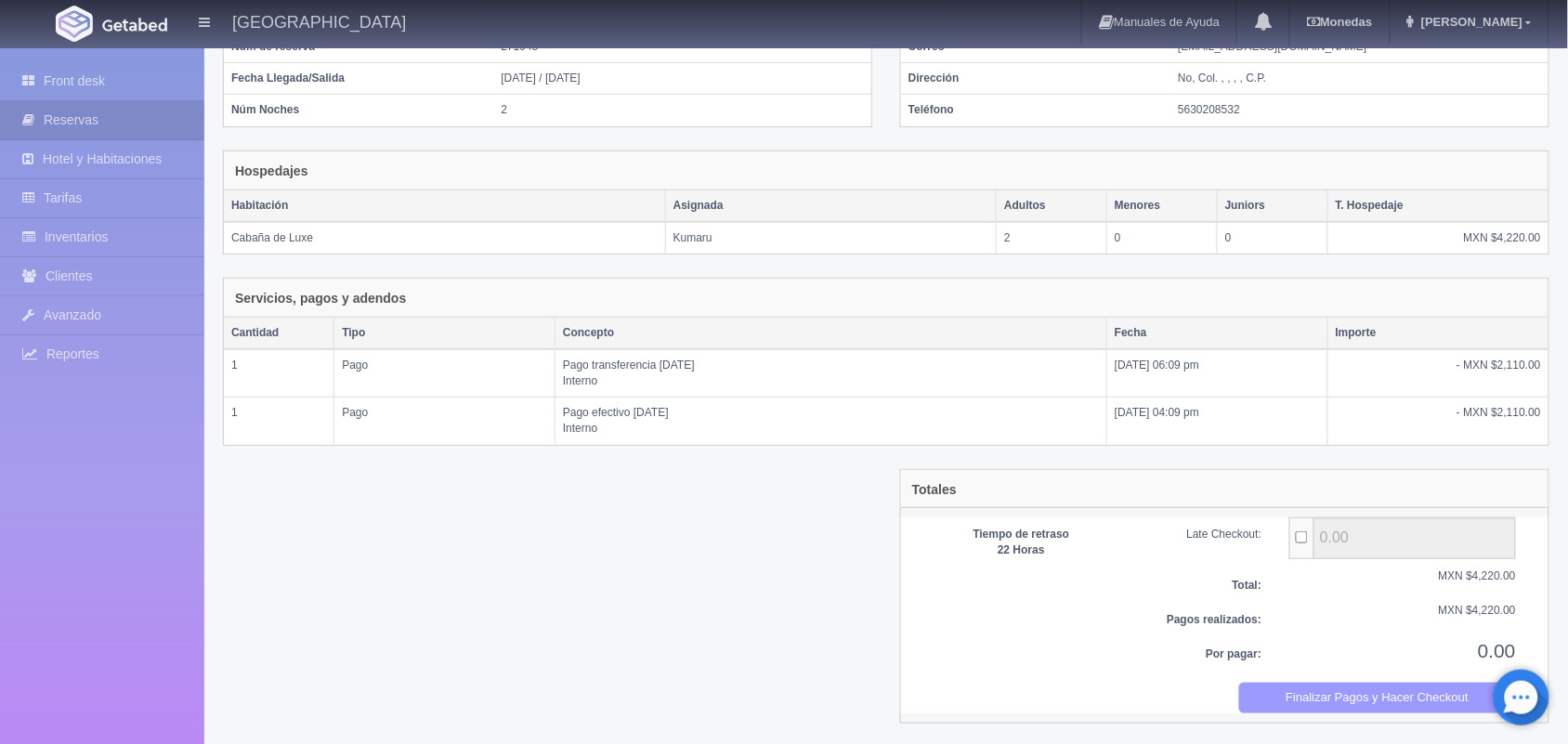
scroll to position [201, 0]
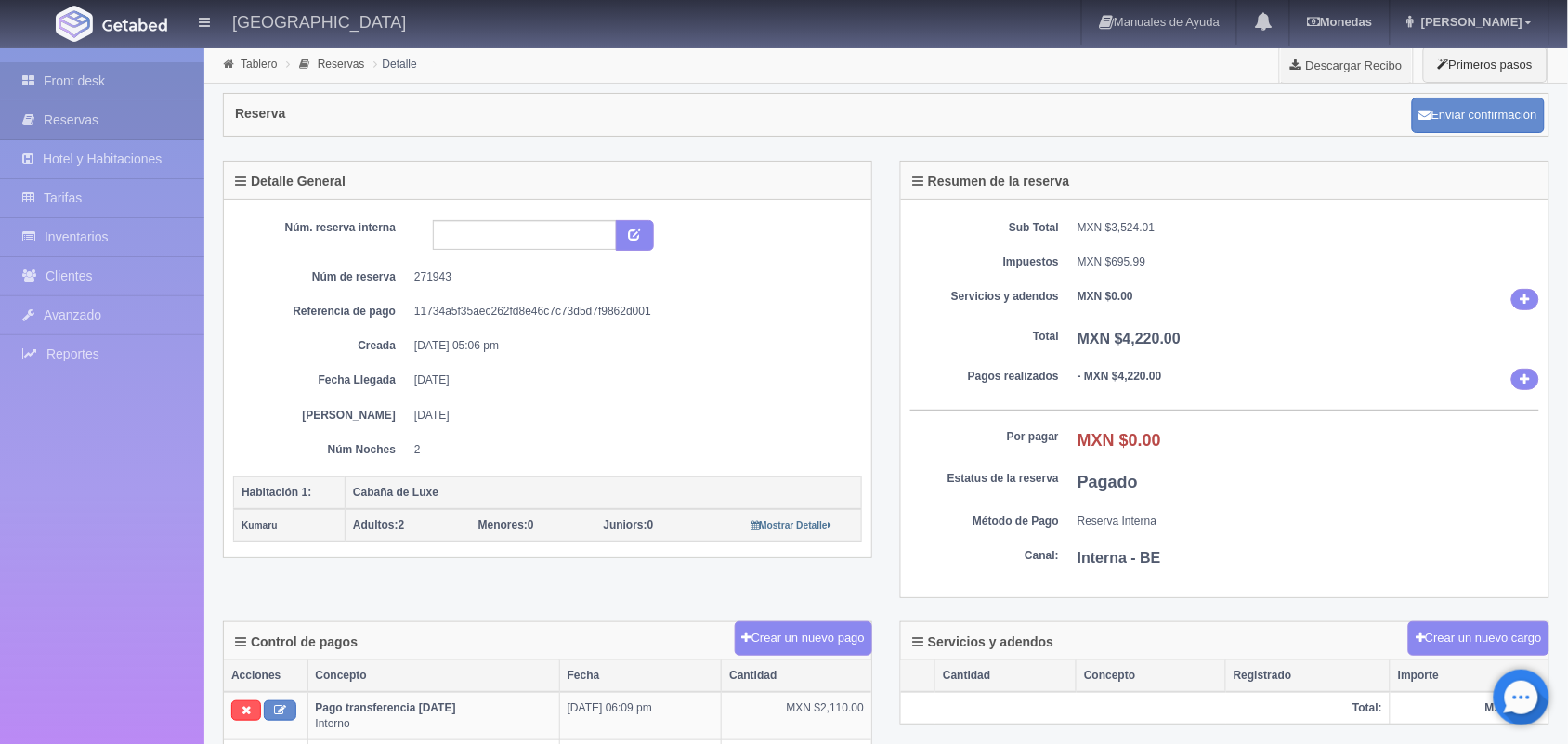
click at [130, 94] on link "Front desk" at bounding box center [102, 81] width 204 height 38
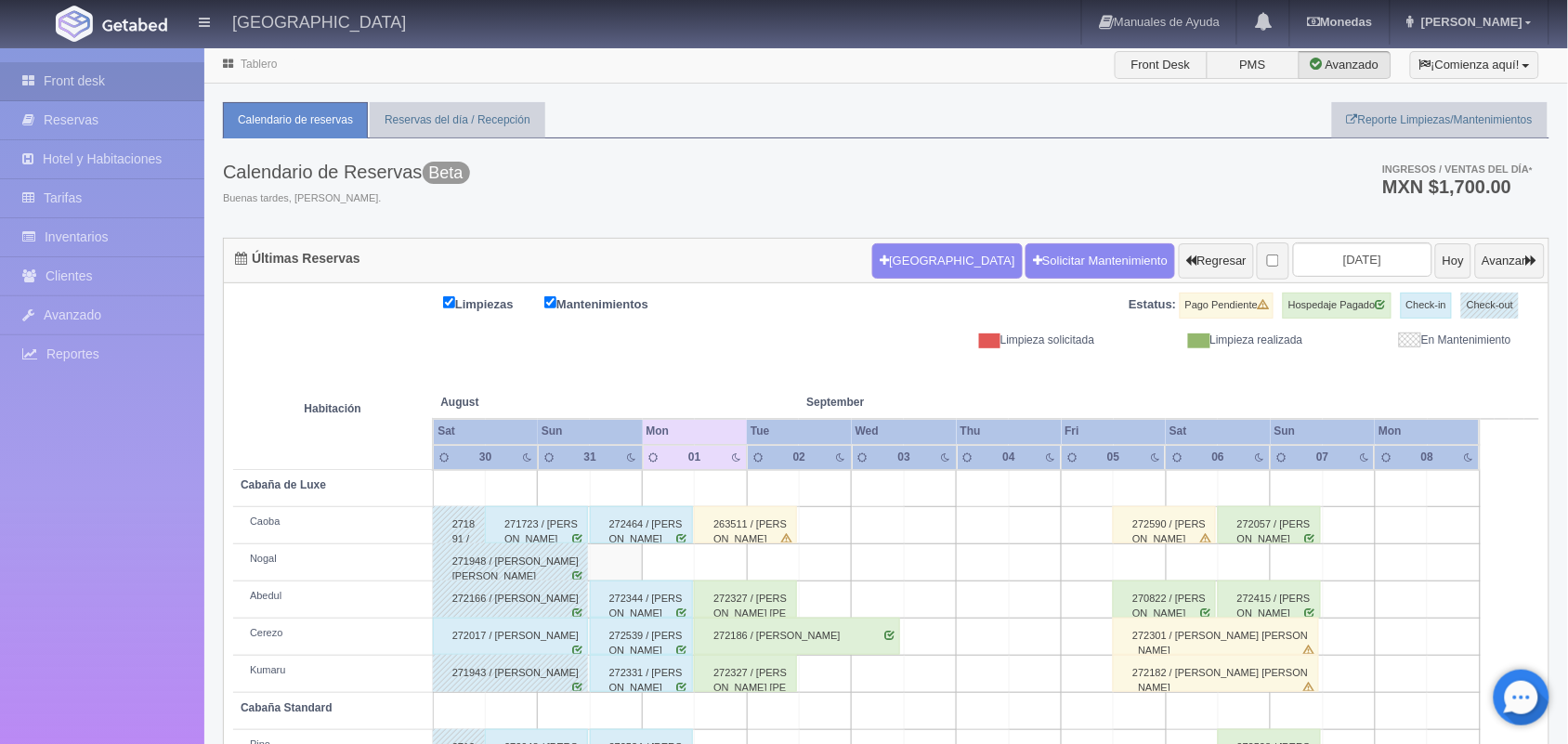
scroll to position [211, 0]
